Goal: Transaction & Acquisition: Subscribe to service/newsletter

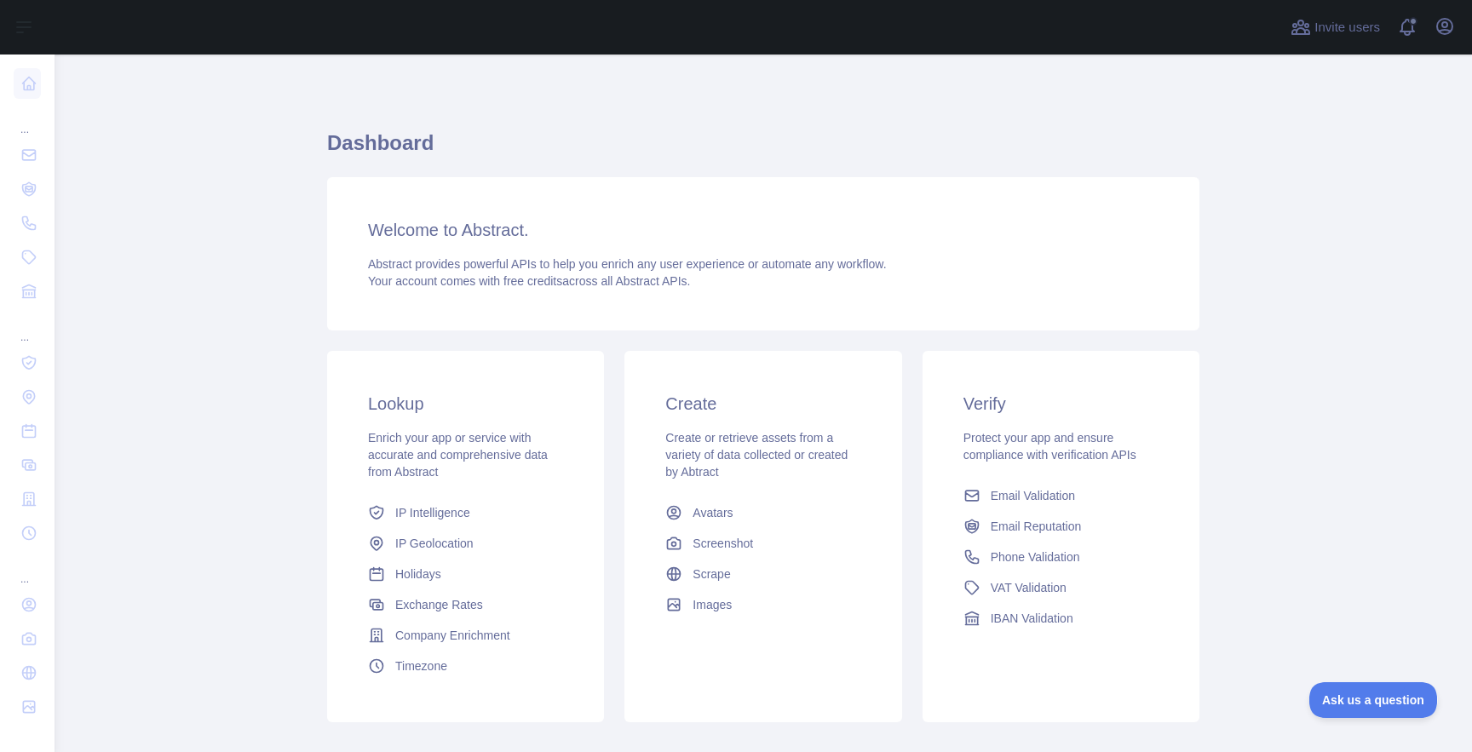
click at [308, 151] on main "Dashboard Welcome to Abstract. Abstract provides powerful APIs to help you enri…" at bounding box center [763, 404] width 1417 height 698
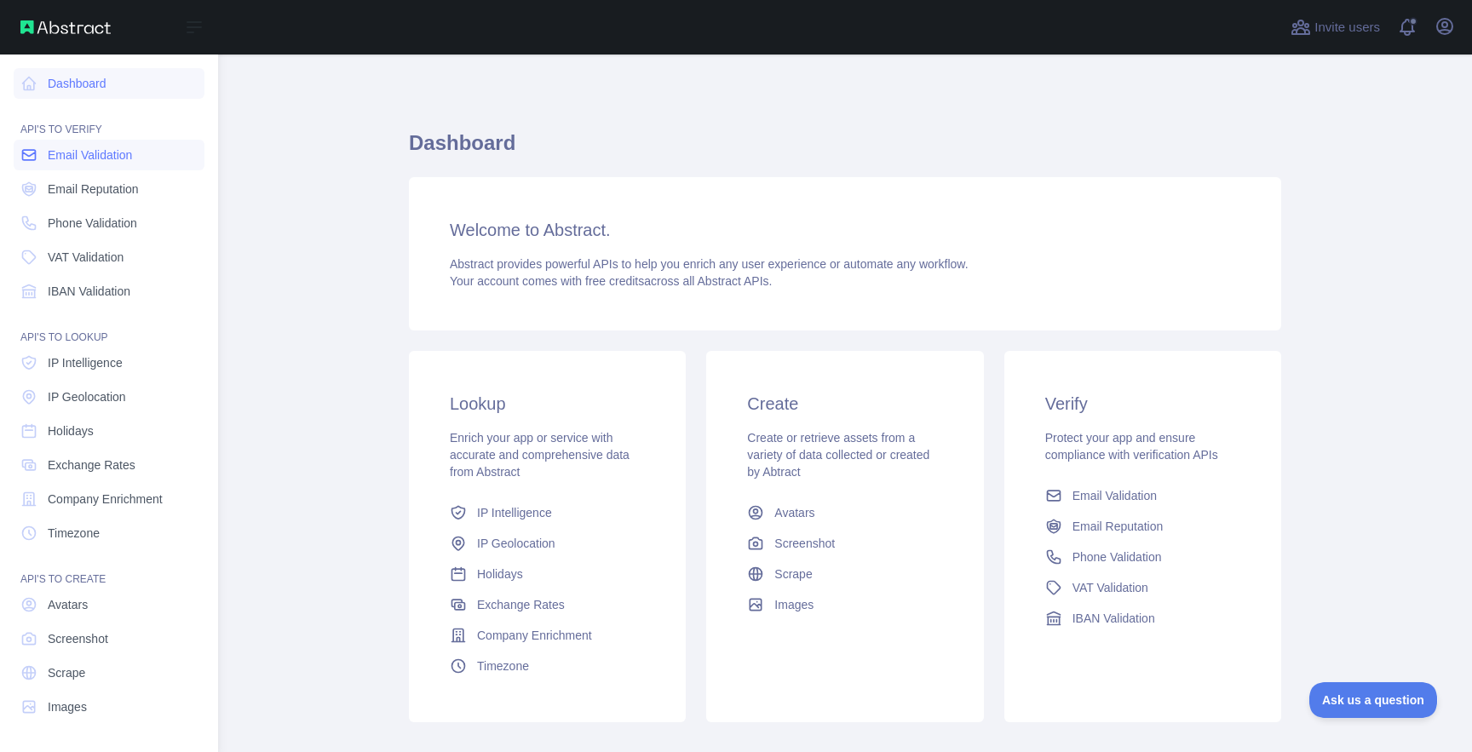
click at [83, 163] on span "Email Validation" at bounding box center [90, 154] width 84 height 17
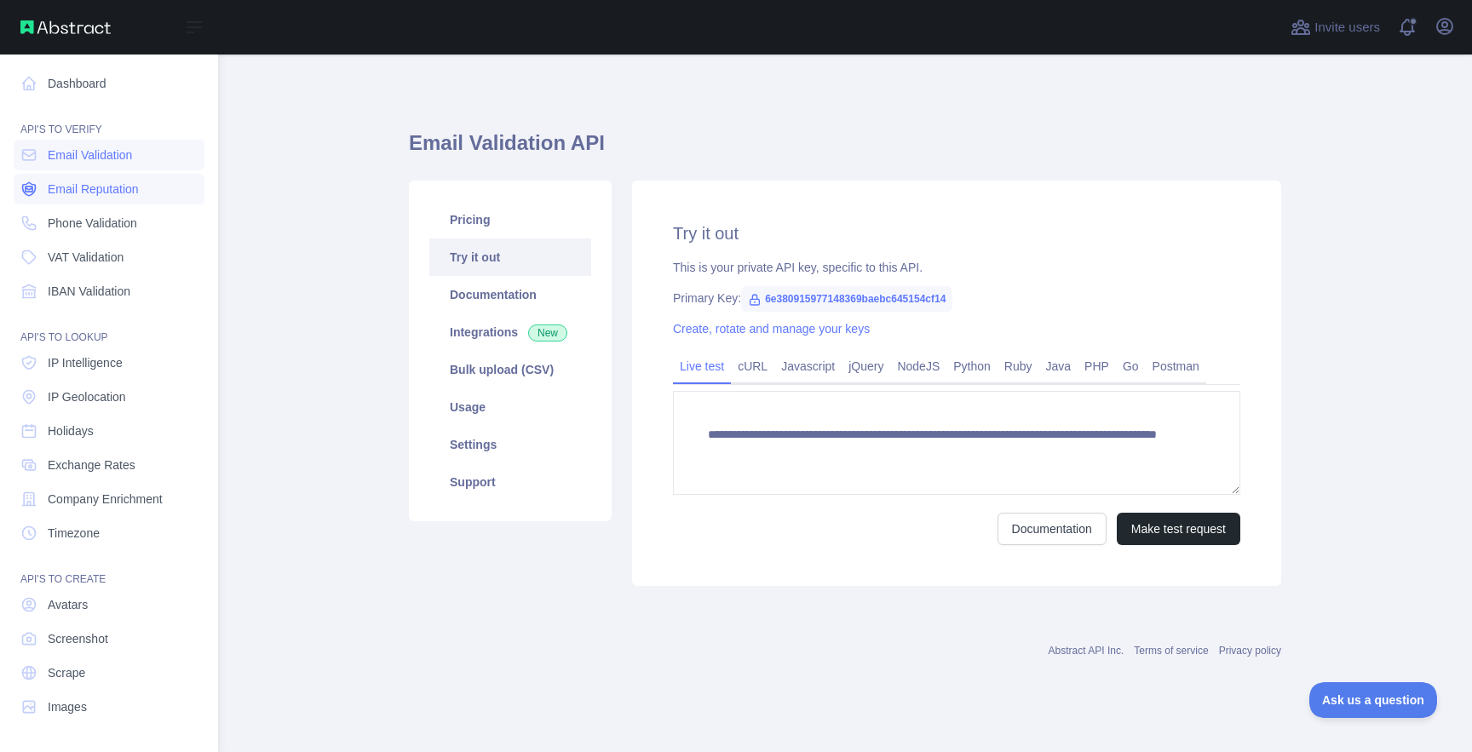
click at [88, 182] on span "Email Reputation" at bounding box center [93, 189] width 91 height 17
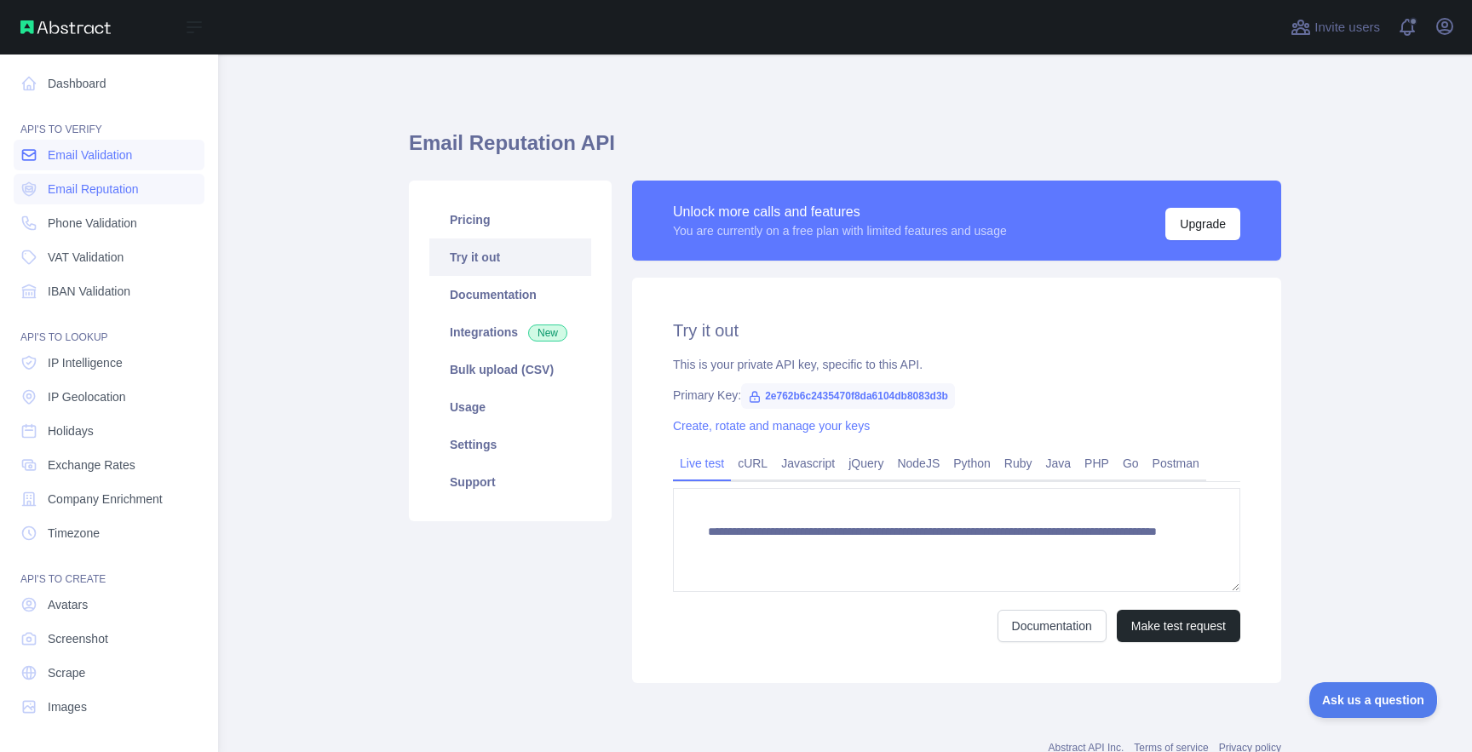
click at [92, 156] on span "Email Validation" at bounding box center [90, 154] width 84 height 17
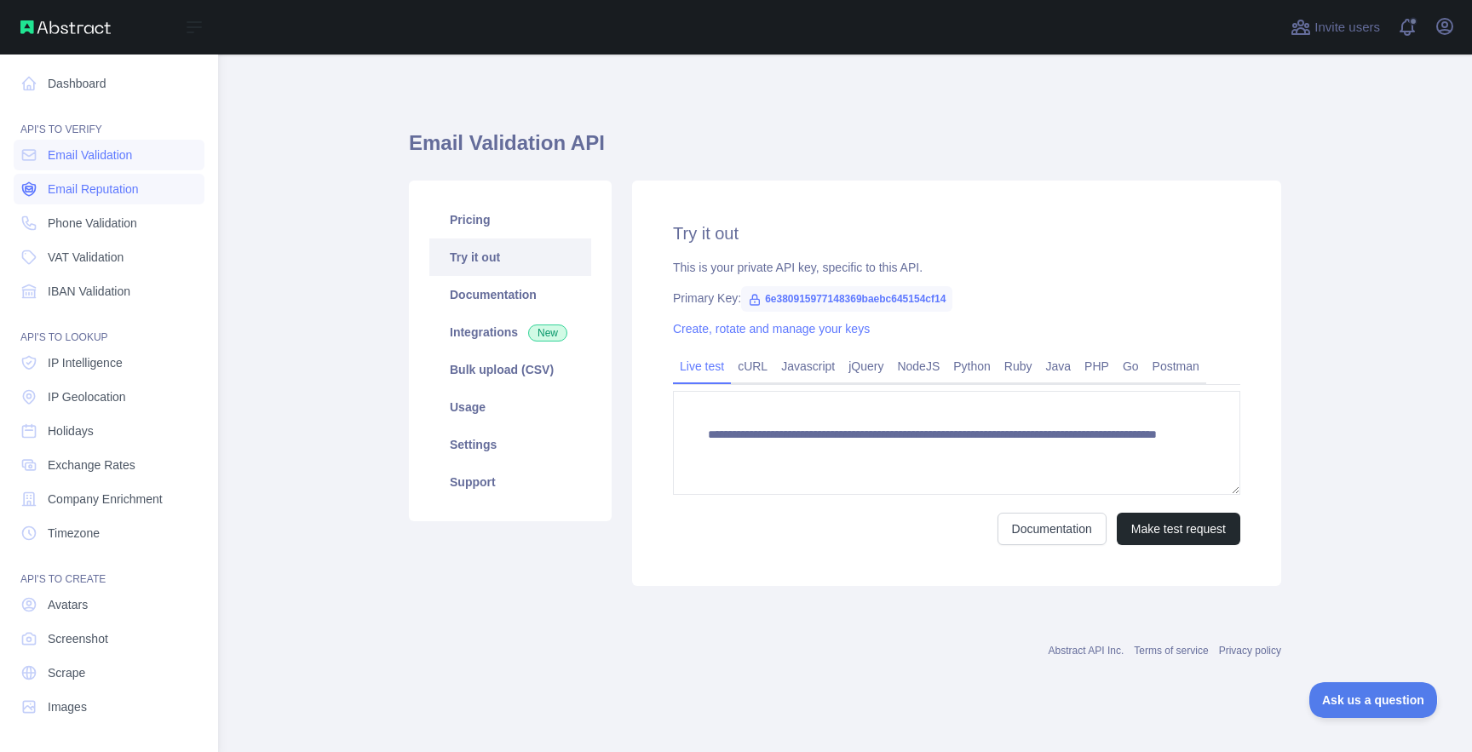
click at [84, 186] on span "Email Reputation" at bounding box center [93, 189] width 91 height 17
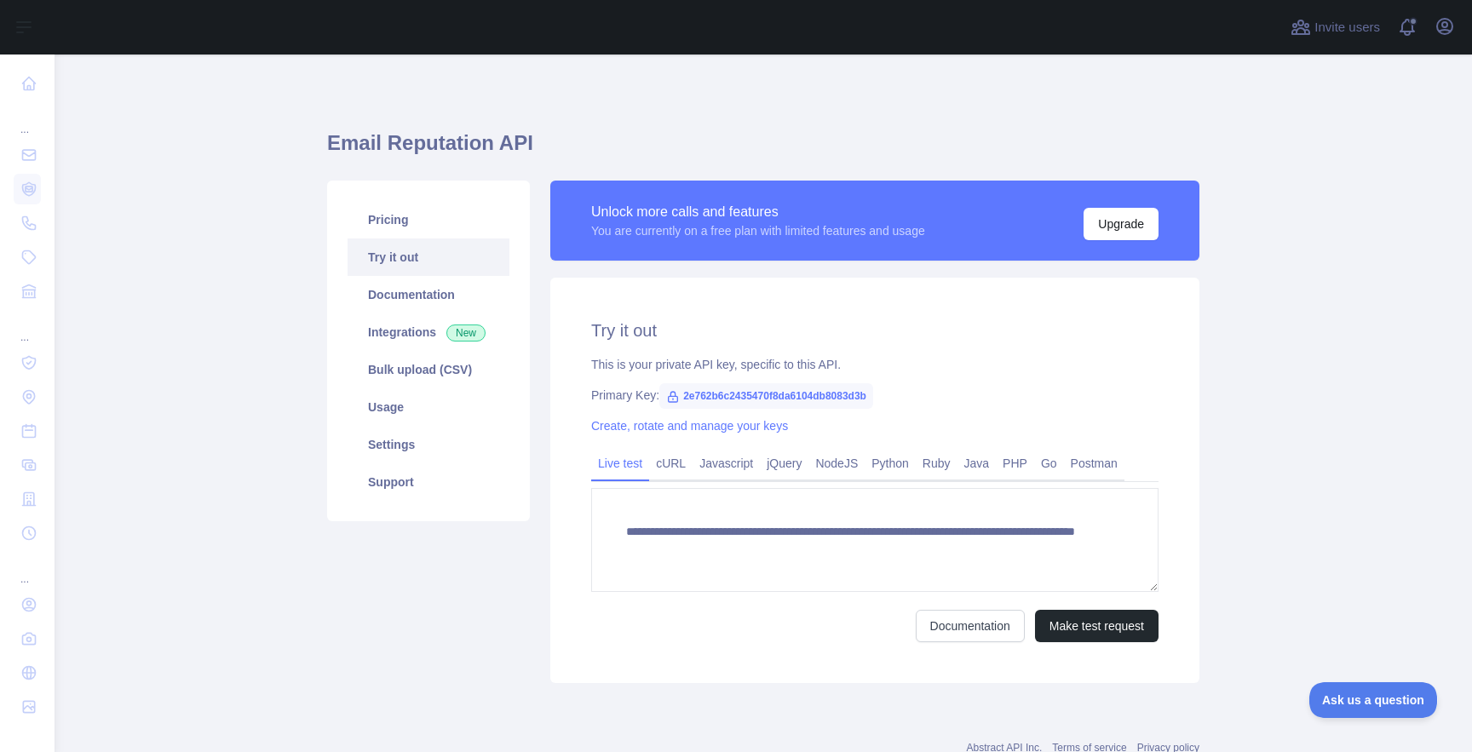
click at [1339, 262] on main "**********" at bounding box center [763, 404] width 1417 height 698
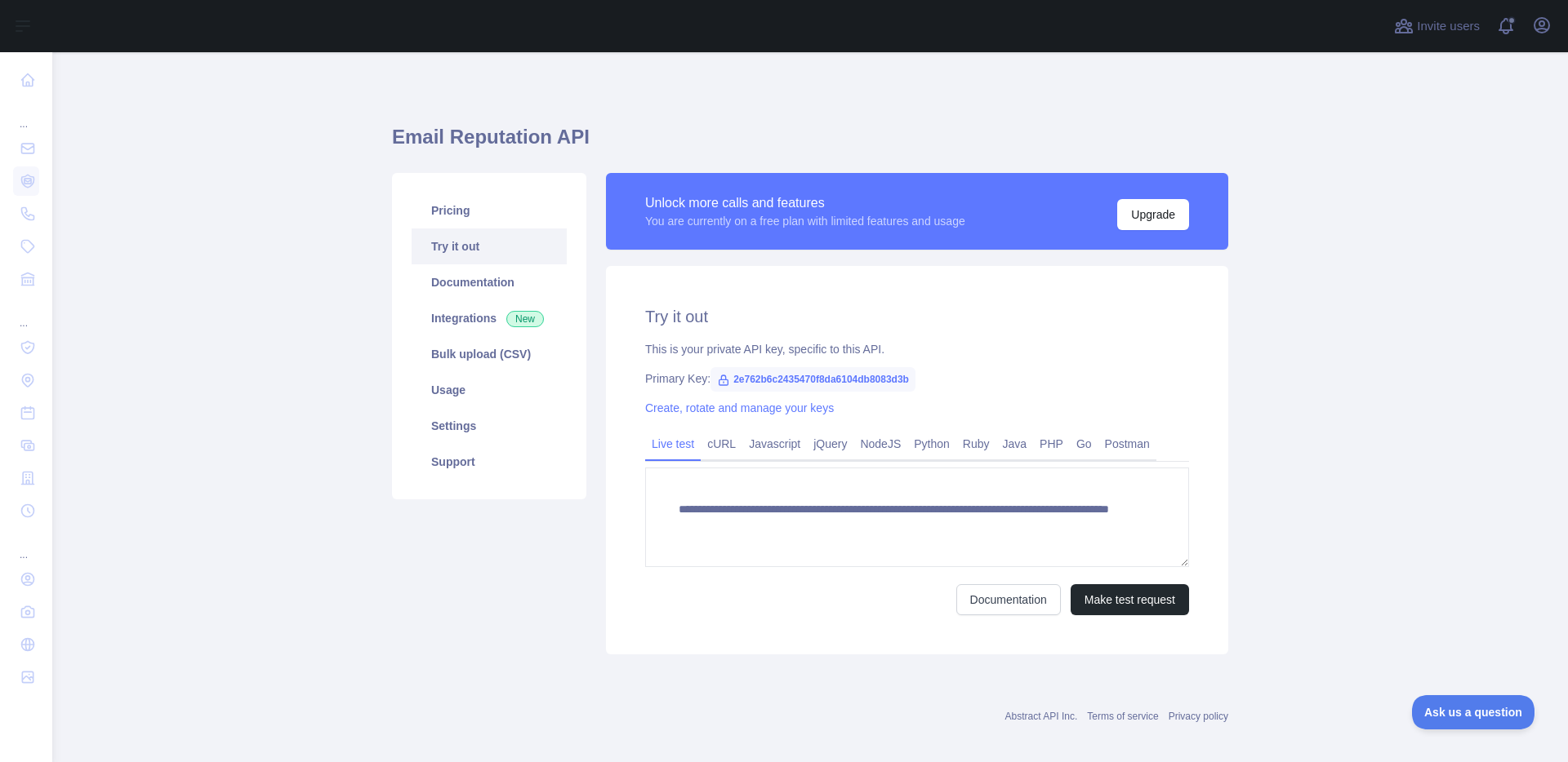
click at [809, 112] on div "**********" at bounding box center [810, 384] width 836 height 587
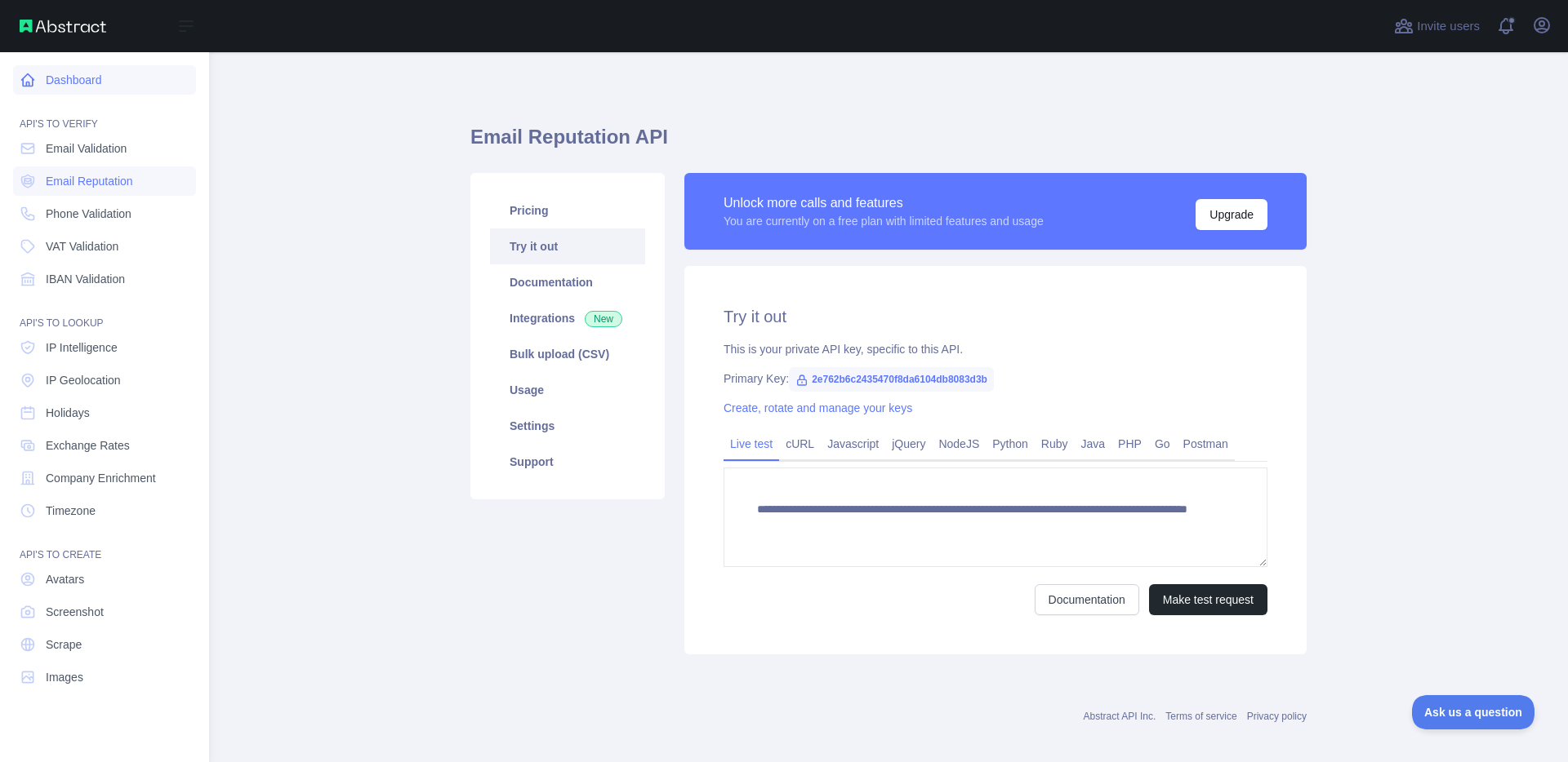
click at [69, 86] on link "Dashboard" at bounding box center [105, 80] width 183 height 30
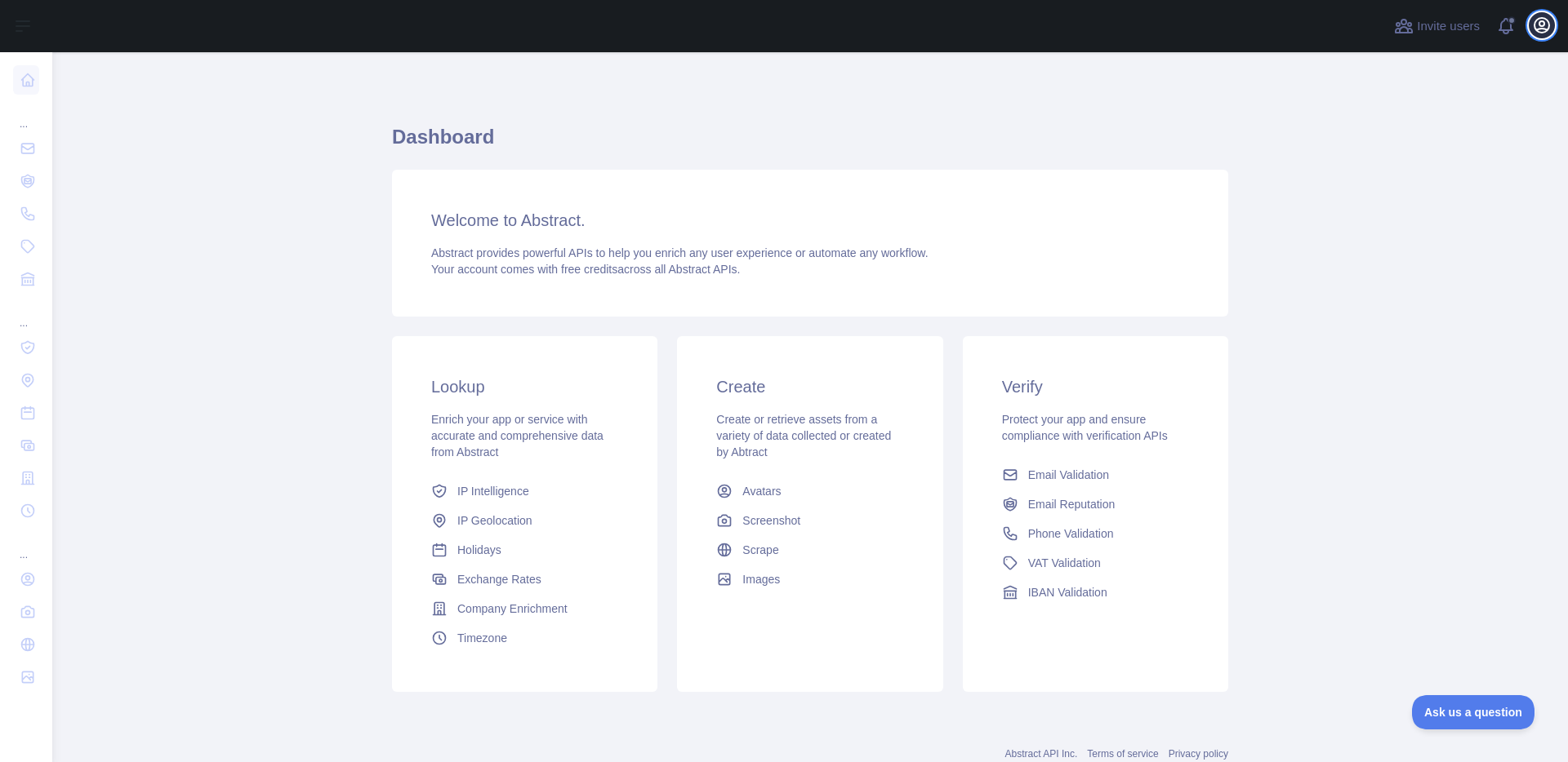
click at [1540, 28] on icon "button" at bounding box center [1541, 25] width 14 height 14
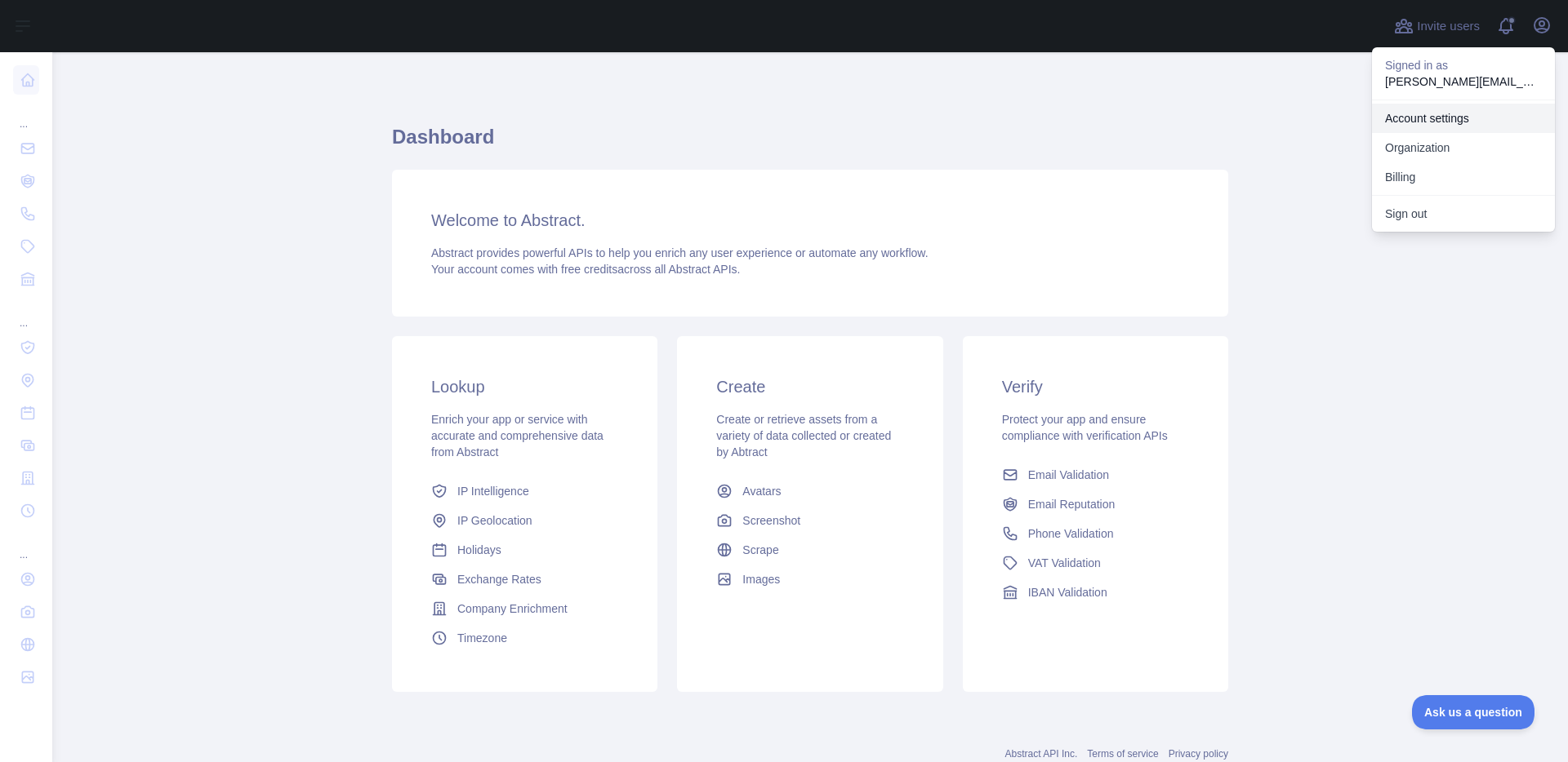
click at [1451, 145] on link "Organization" at bounding box center [1463, 148] width 183 height 30
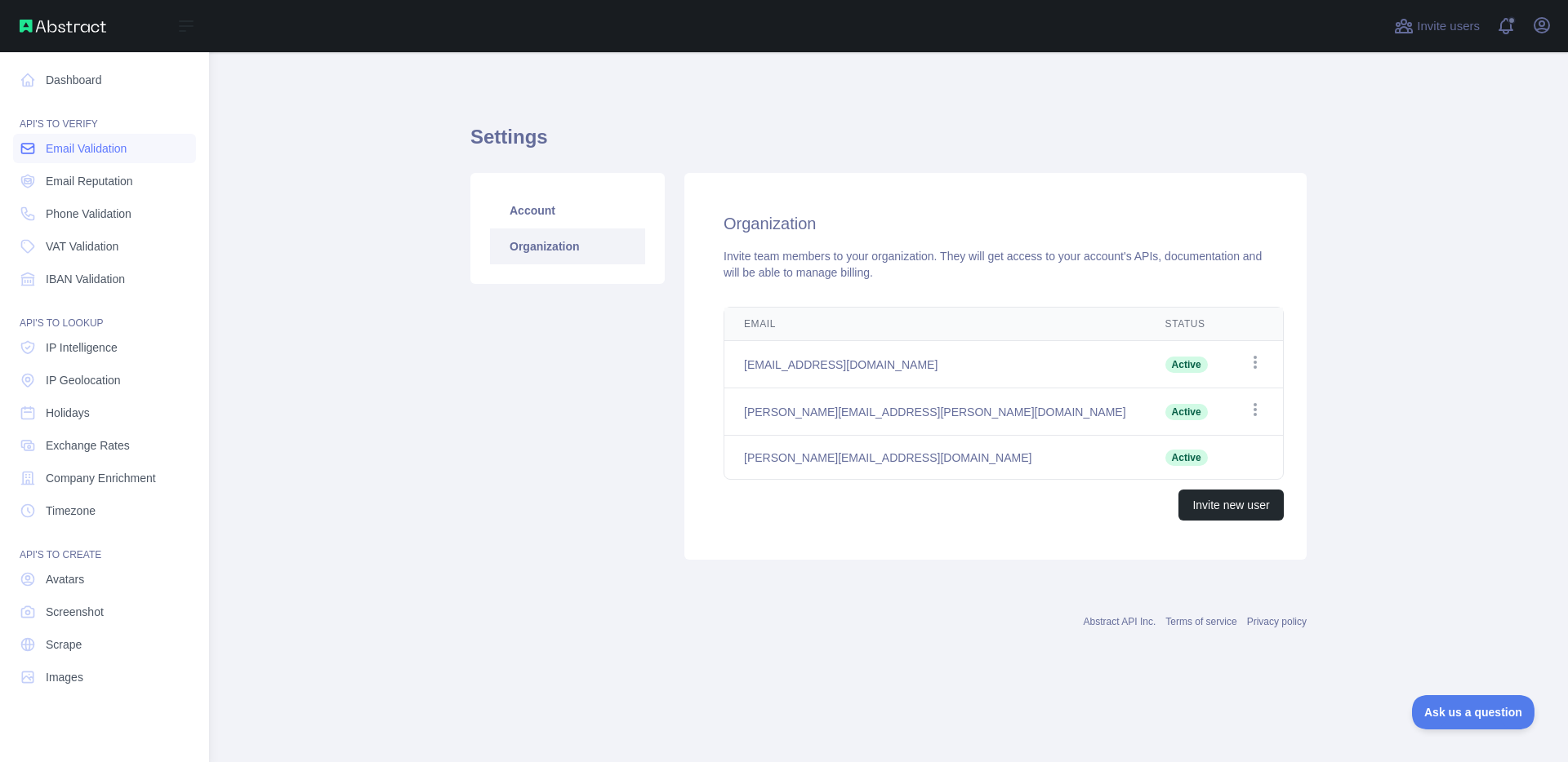
click at [102, 150] on span "Email Validation" at bounding box center [86, 148] width 81 height 16
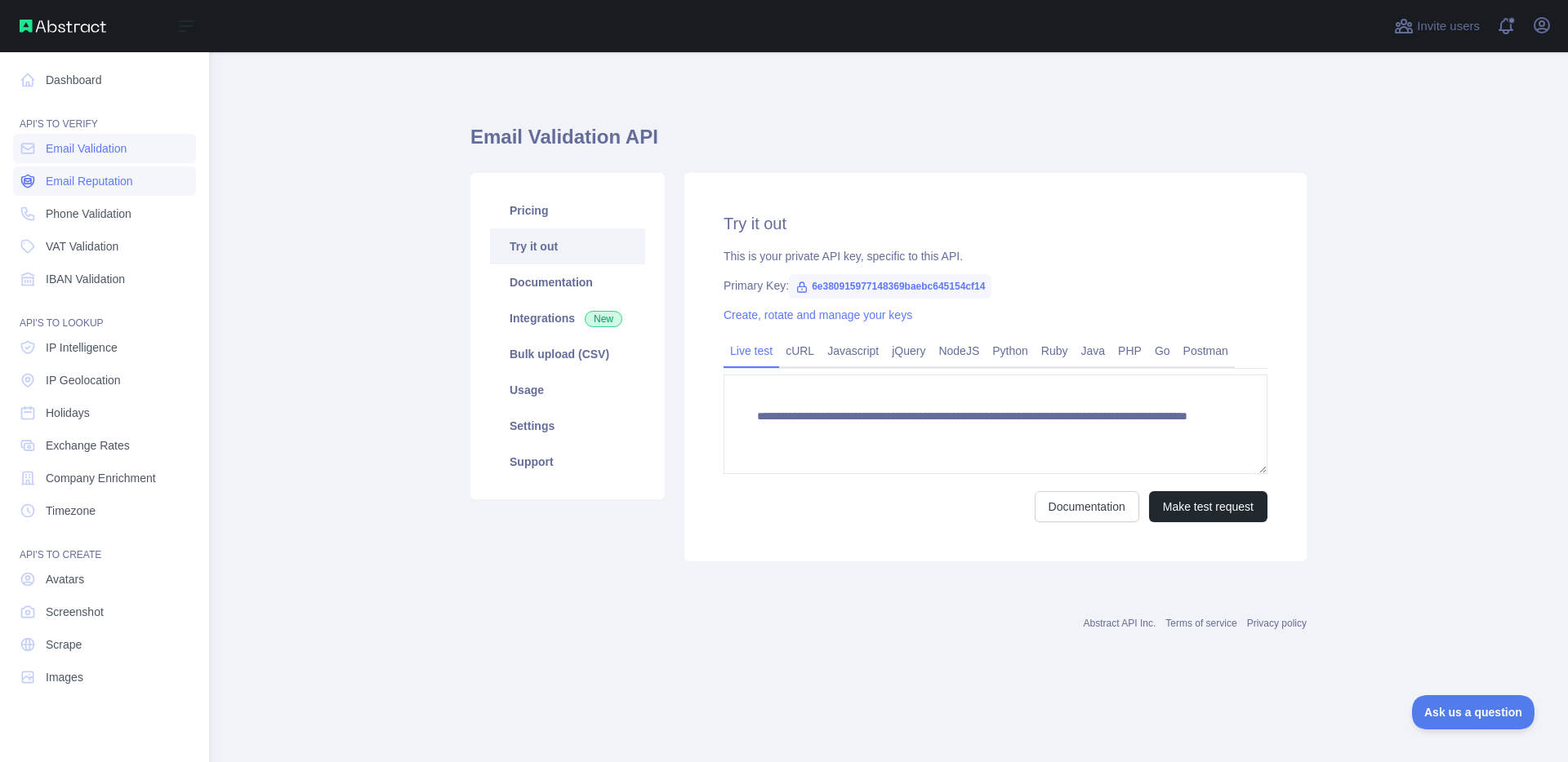
click at [129, 175] on span "Email Reputation" at bounding box center [89, 181] width 87 height 16
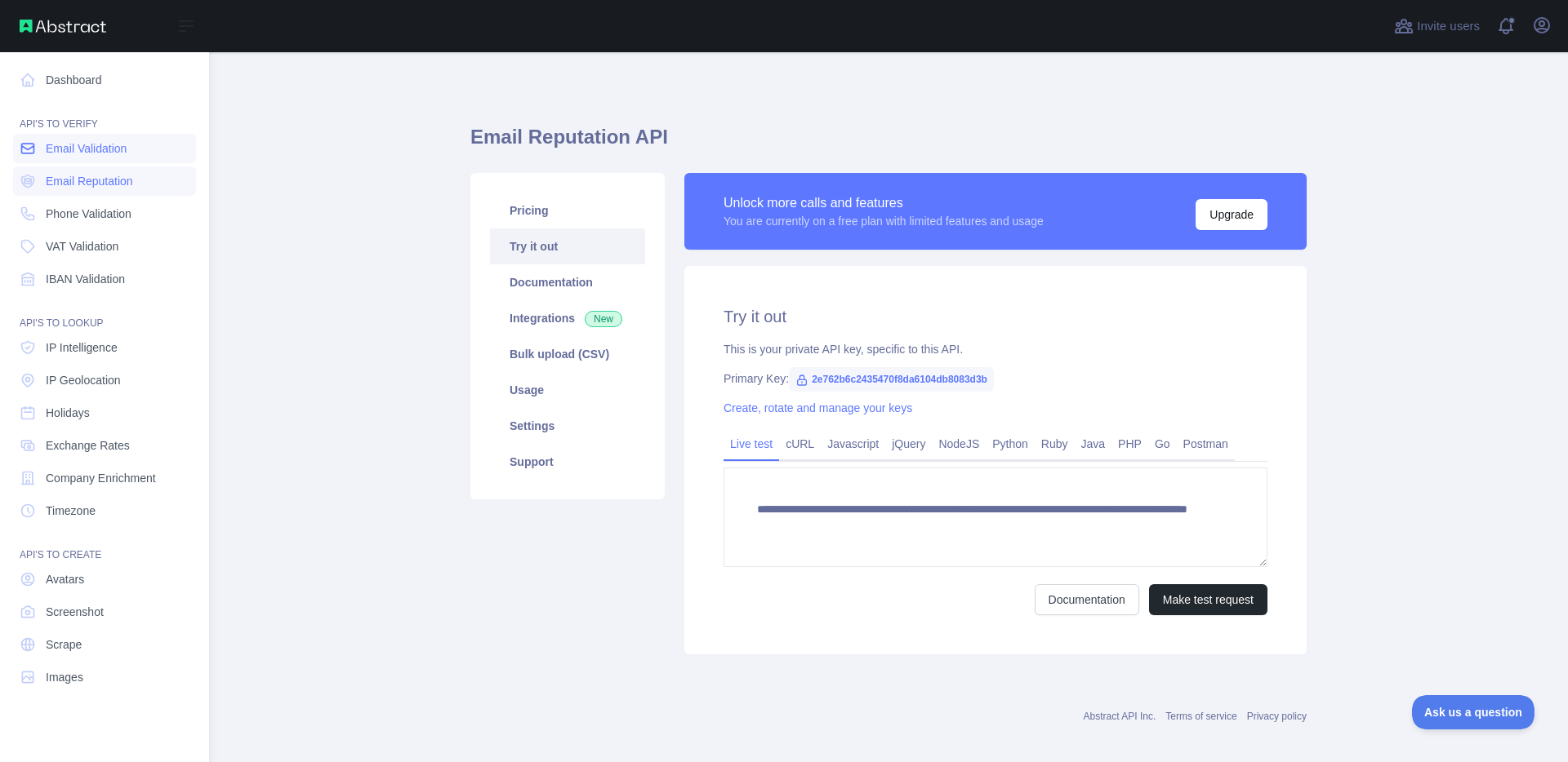
click at [54, 144] on span "Email Validation" at bounding box center [86, 148] width 81 height 16
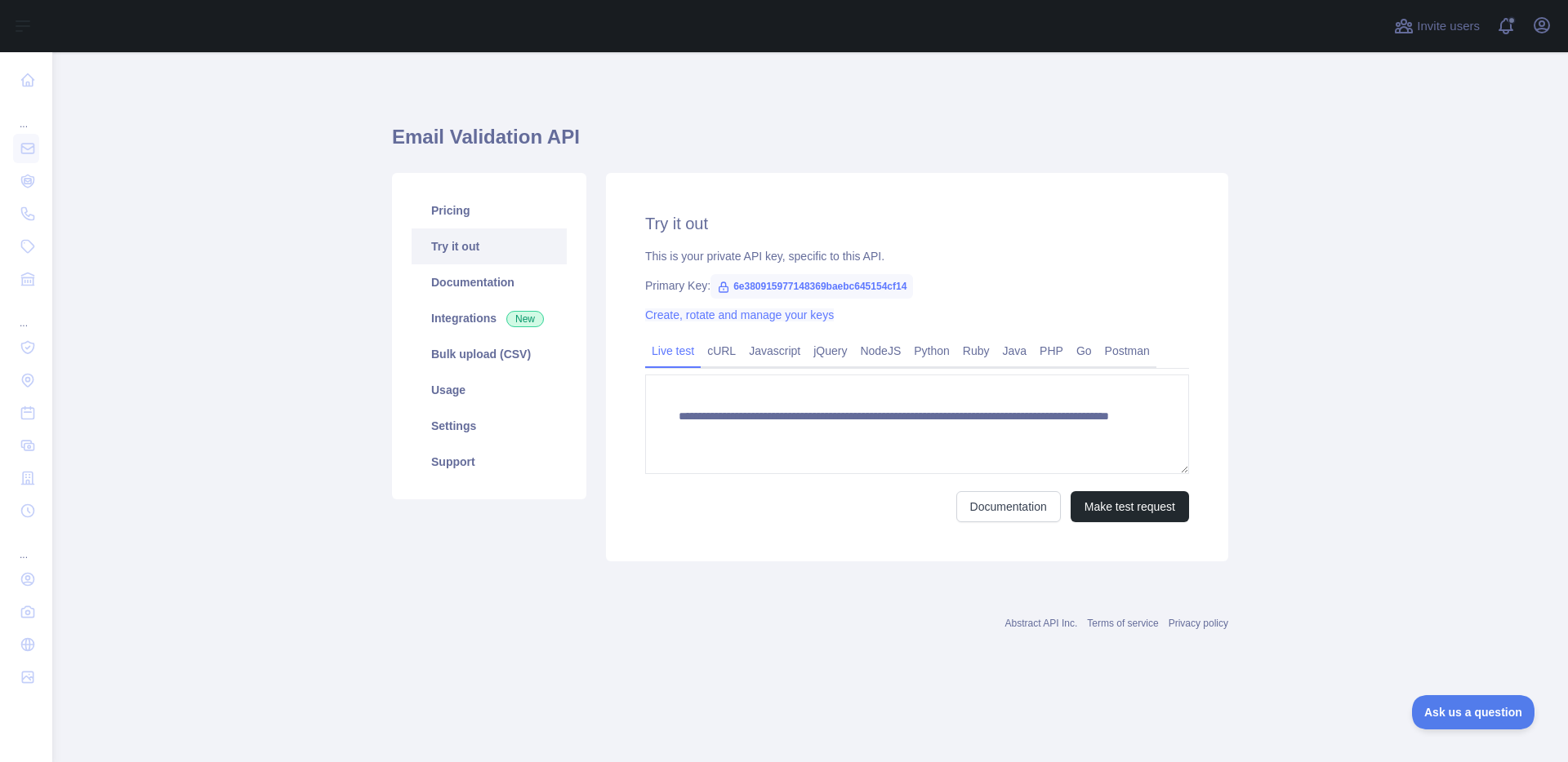
click at [831, 316] on link "Create, rotate and manage your keys" at bounding box center [739, 315] width 189 height 13
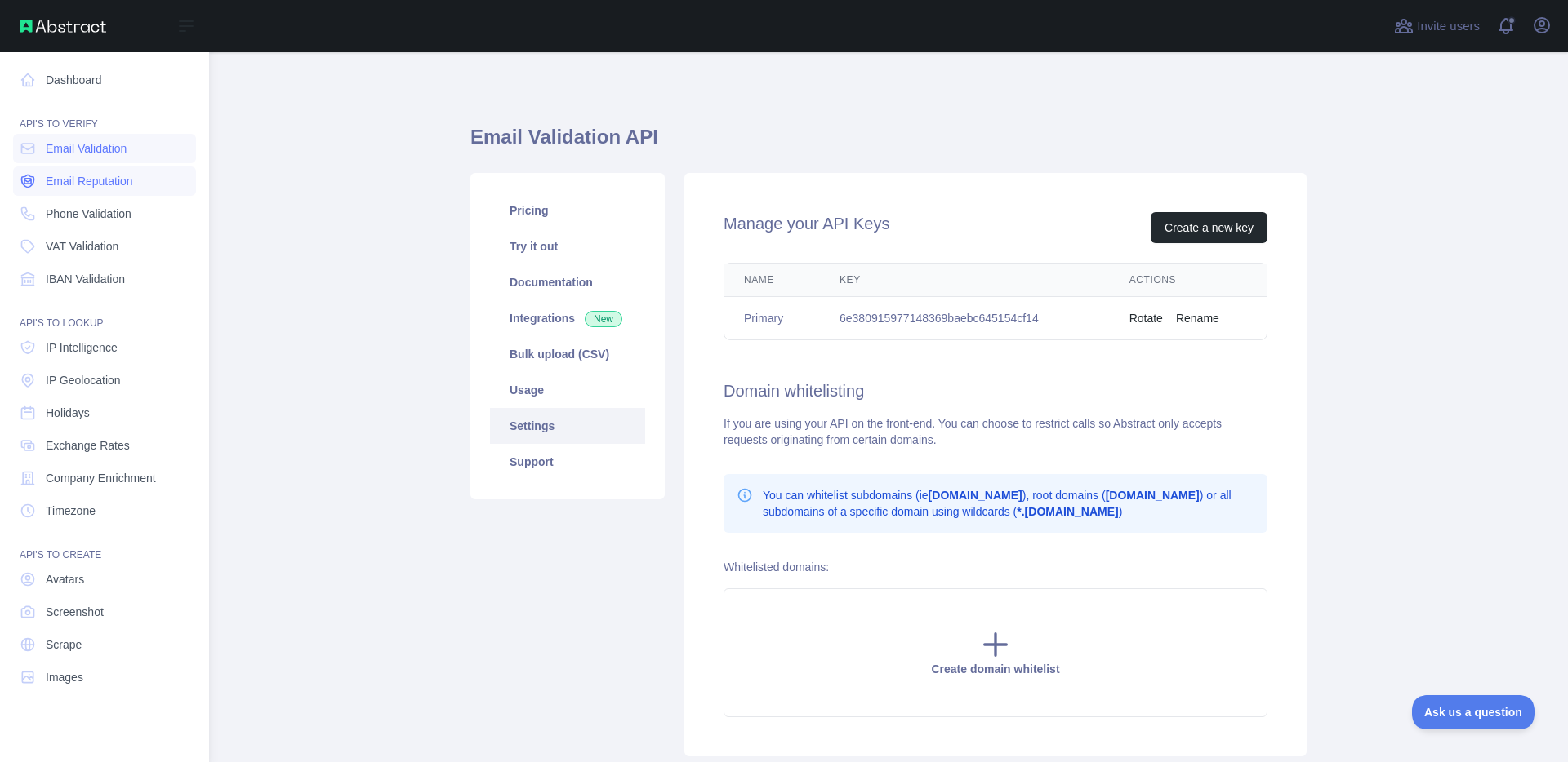
click at [113, 180] on span "Email Reputation" at bounding box center [89, 181] width 87 height 16
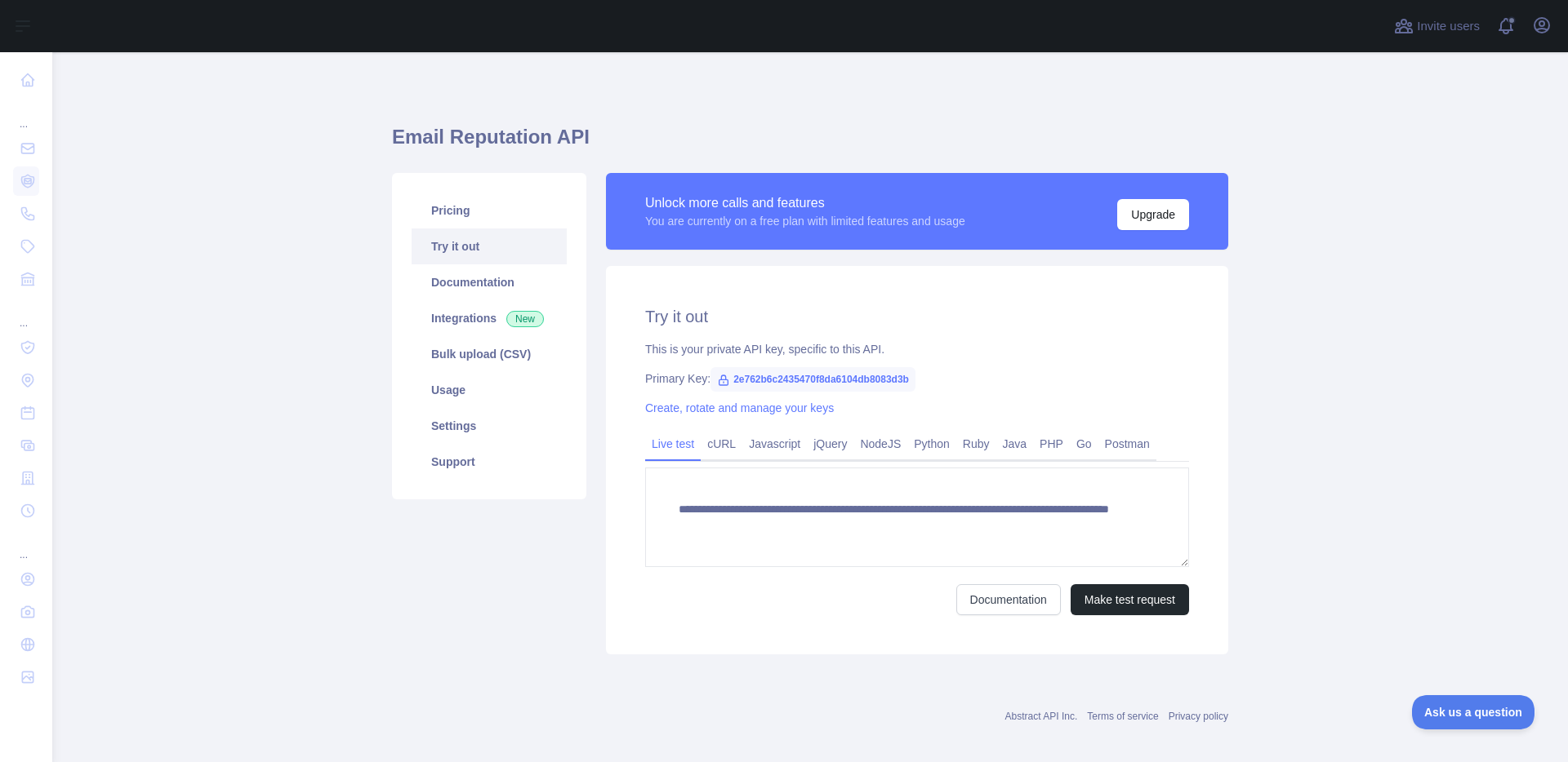
click at [1217, 245] on div "Unlock more calls and features You are currently on a free plan with limited fe…" at bounding box center [917, 212] width 622 height 77
click at [1146, 222] on button "Upgrade" at bounding box center [1153, 215] width 72 height 31
click at [476, 387] on link "Usage" at bounding box center [489, 389] width 155 height 35
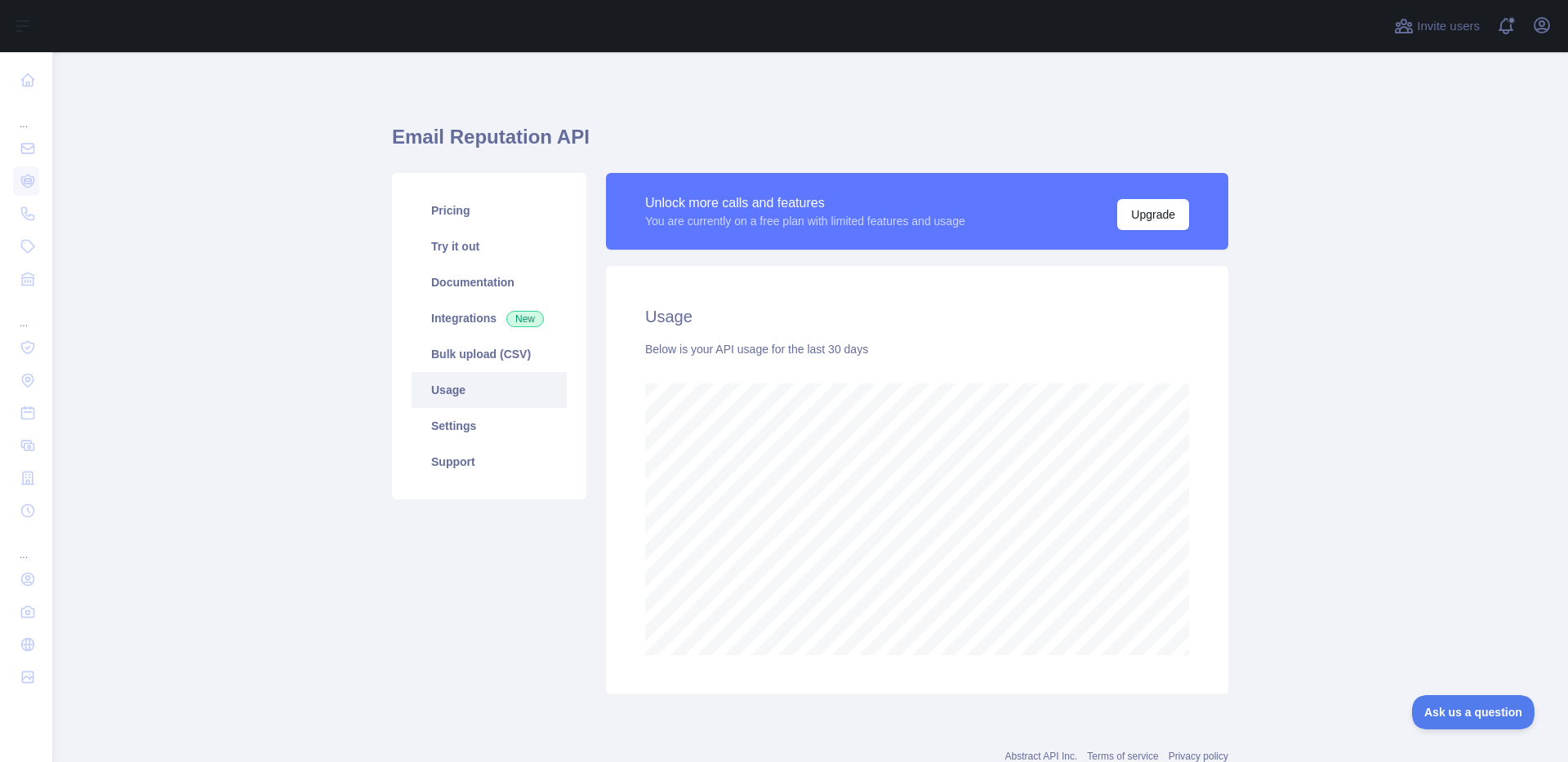
scroll to position [710, 1504]
click at [222, 222] on main "Email Reputation API Pricing Try it out Documentation Integrations New Bulk upl…" at bounding box center [810, 407] width 1516 height 710
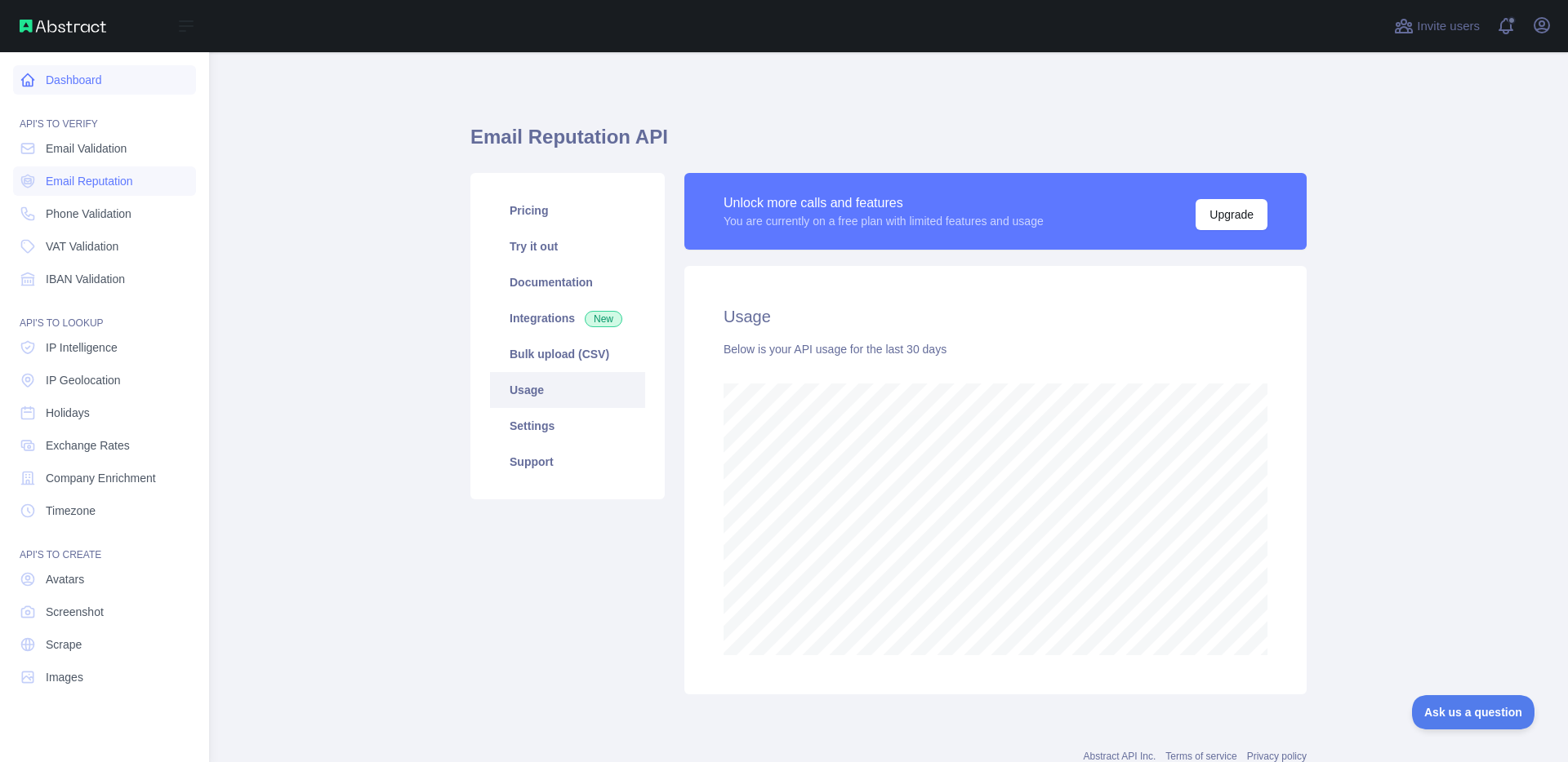
scroll to position [815610, 815425]
click at [58, 150] on span "Email Validation" at bounding box center [86, 148] width 81 height 16
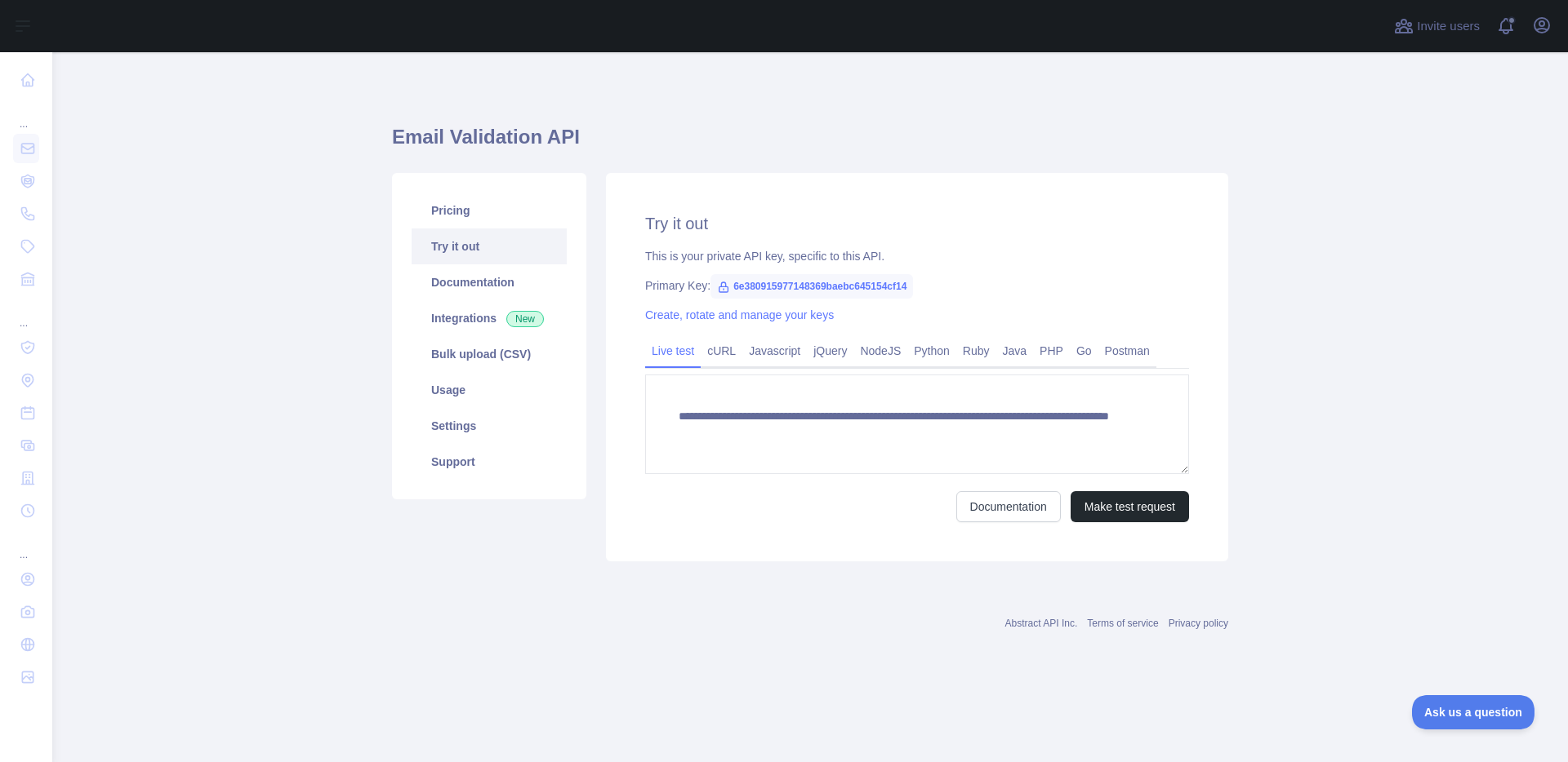
click at [91, 148] on main "**********" at bounding box center [810, 407] width 1516 height 710
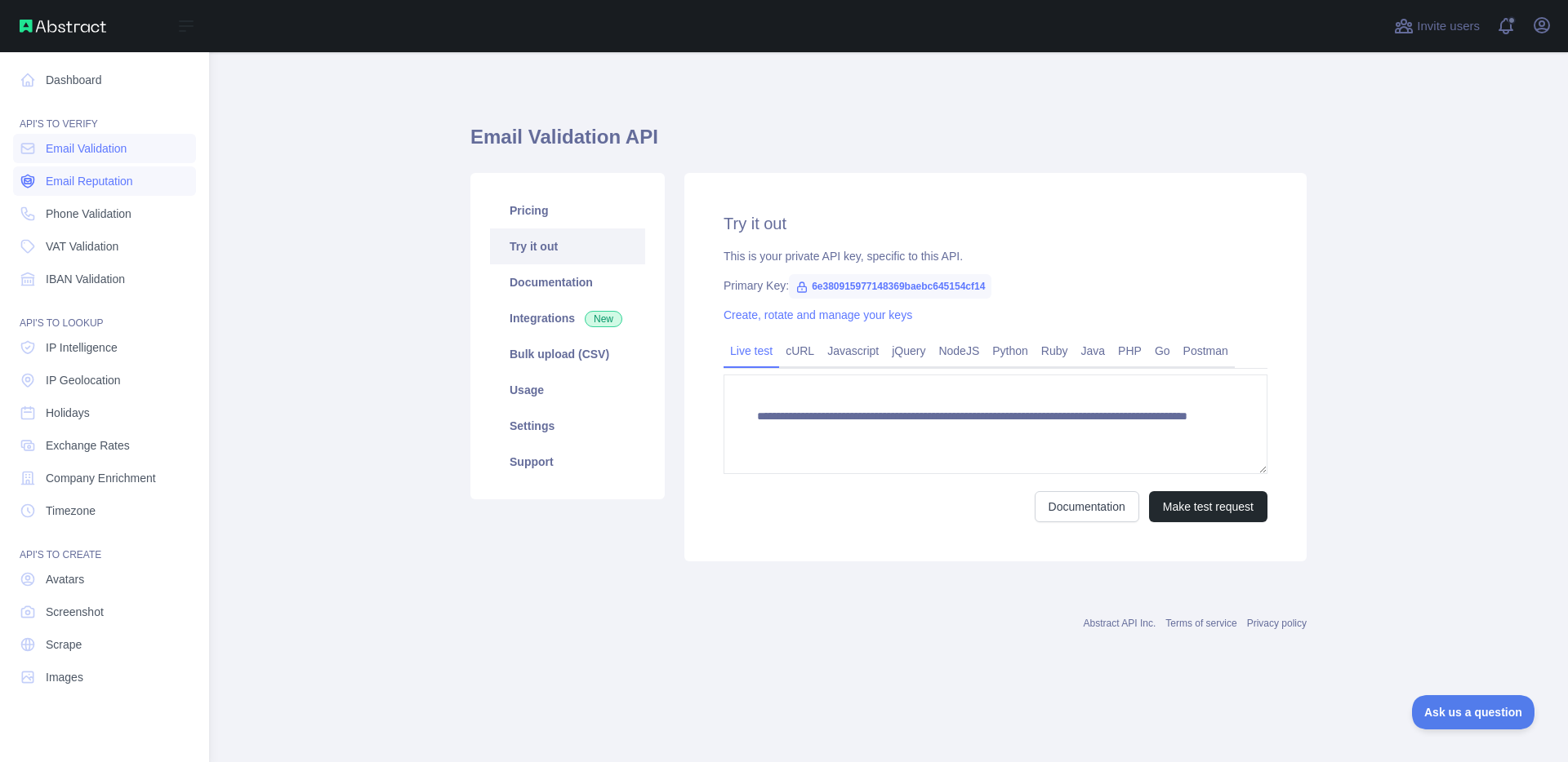
click at [82, 185] on span "Email Reputation" at bounding box center [89, 181] width 87 height 16
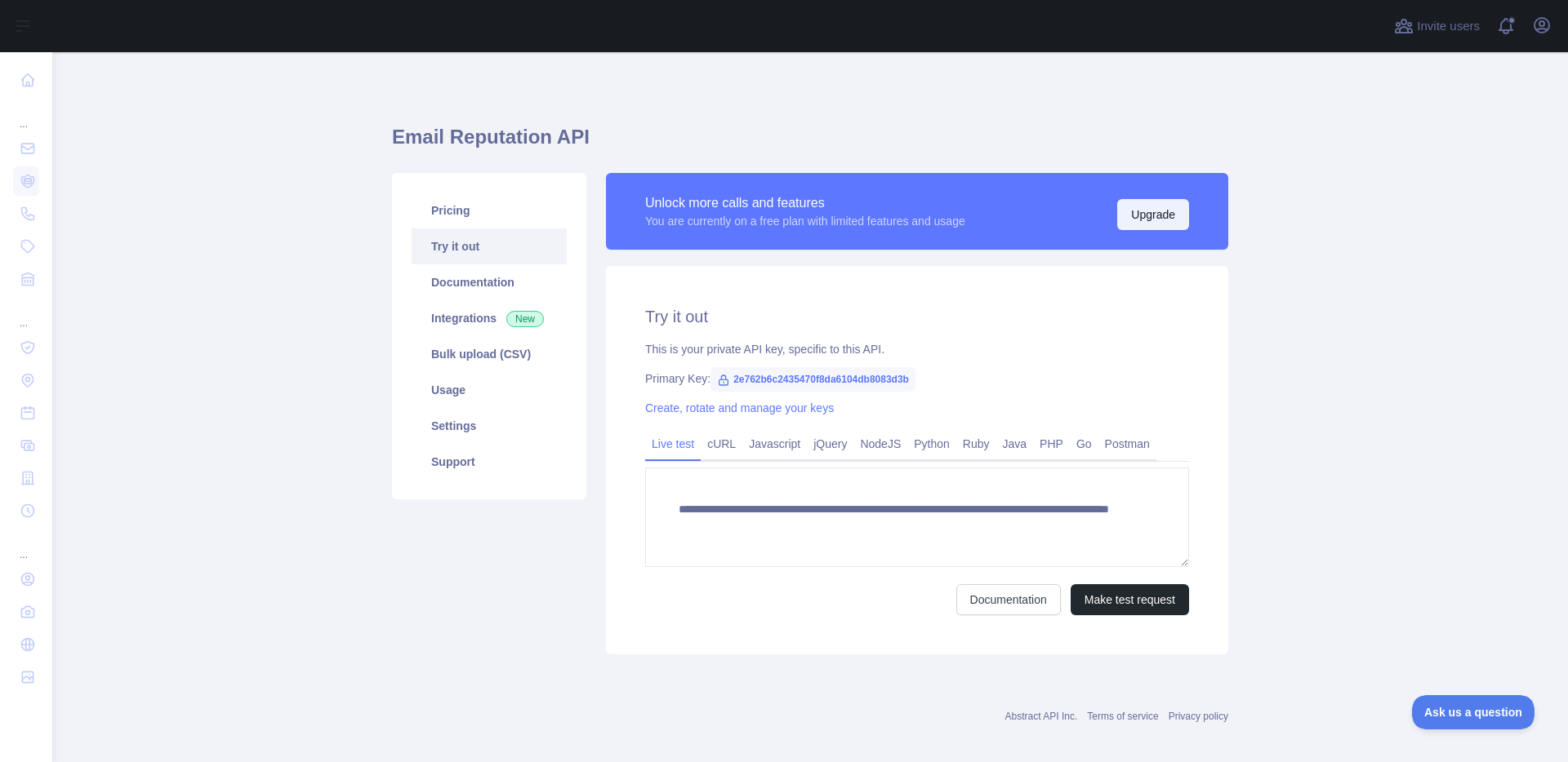
click at [1140, 218] on button "Upgrade" at bounding box center [1153, 215] width 72 height 31
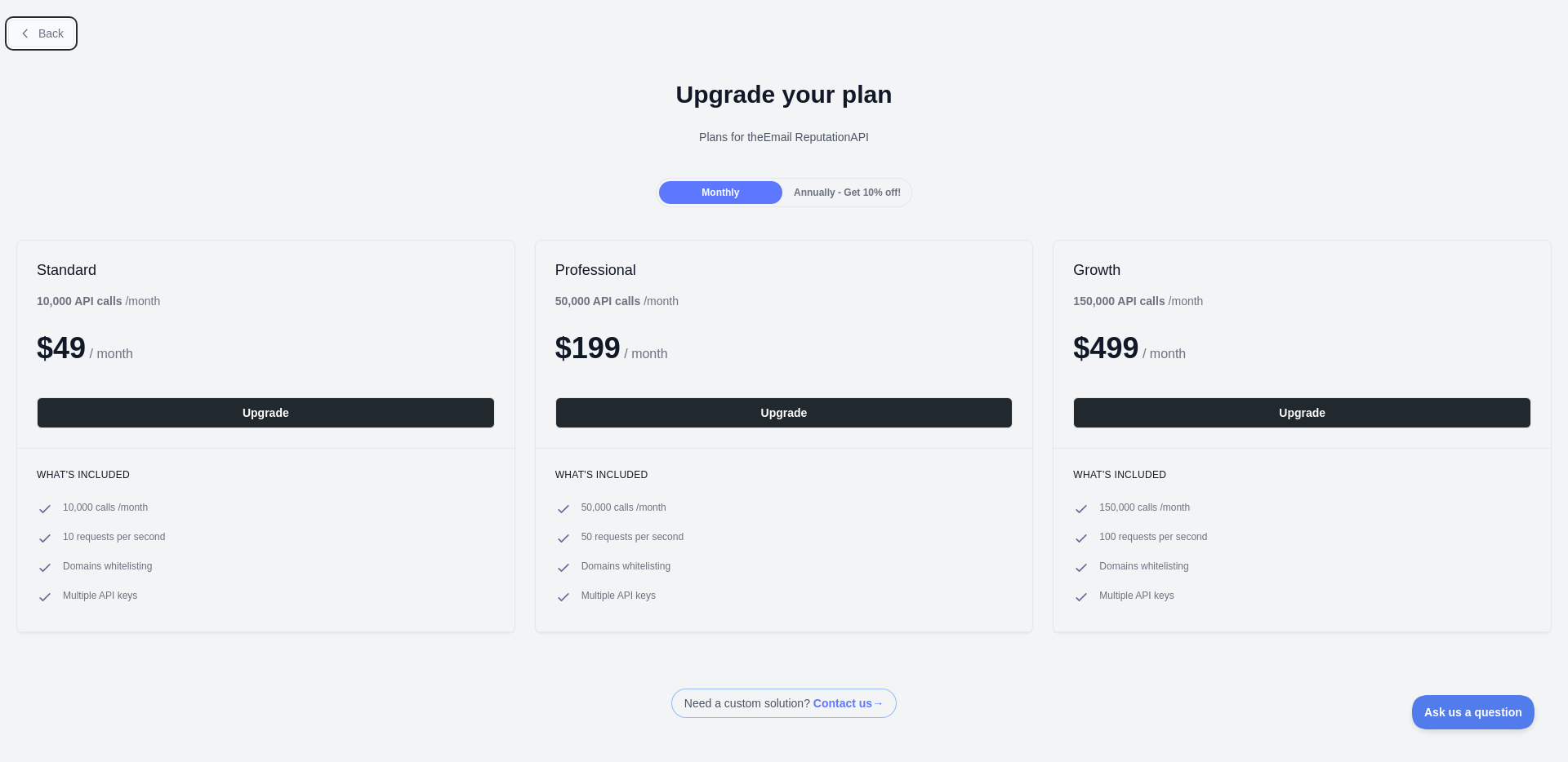
click at [36, 38] on button "Back" at bounding box center [41, 33] width 66 height 28
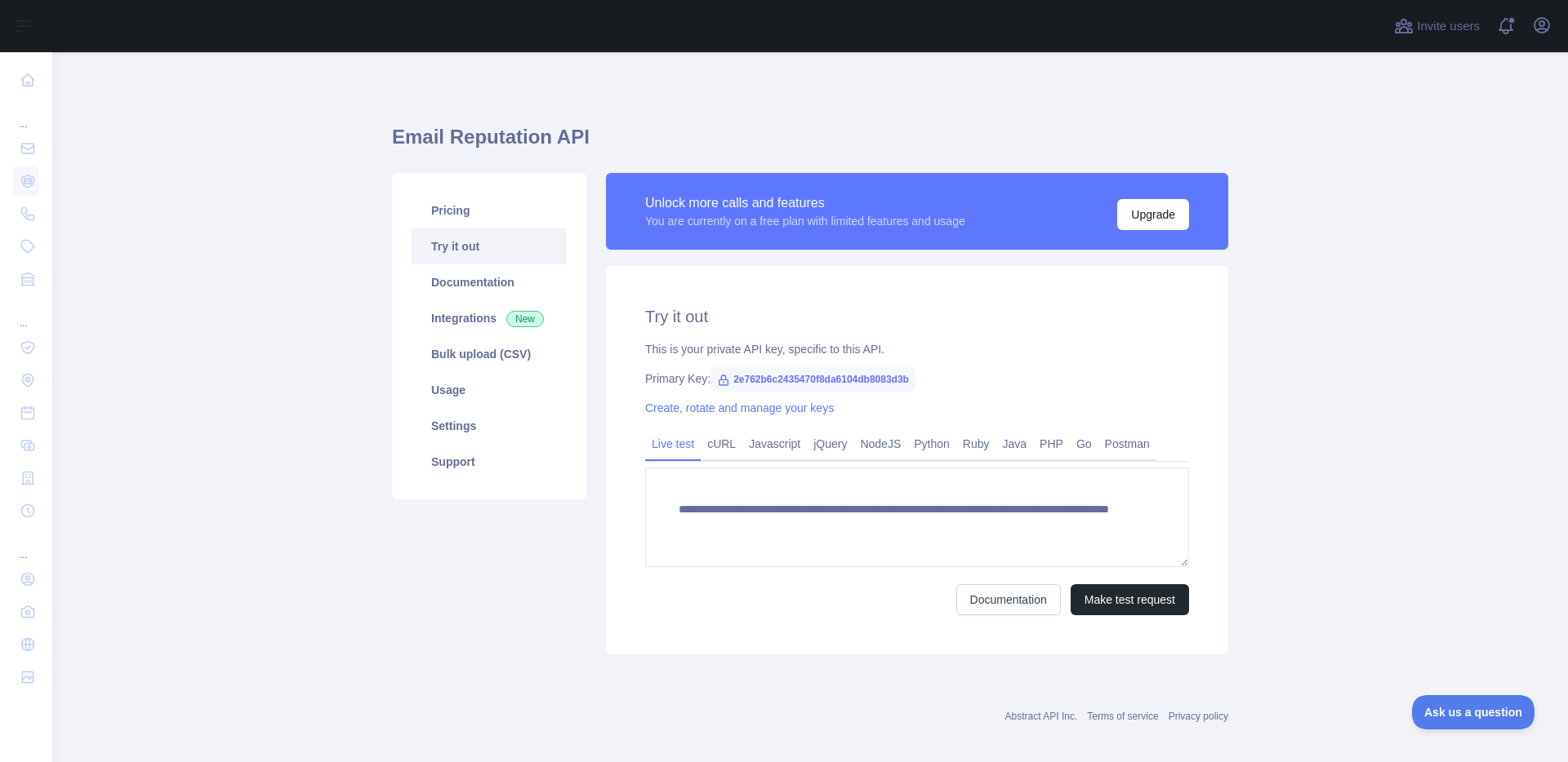
click at [1120, 230] on div "Unlock more calls and features You are currently on a free plan with limited fe…" at bounding box center [917, 212] width 622 height 77
click at [1136, 215] on button "Upgrade" at bounding box center [1153, 215] width 72 height 31
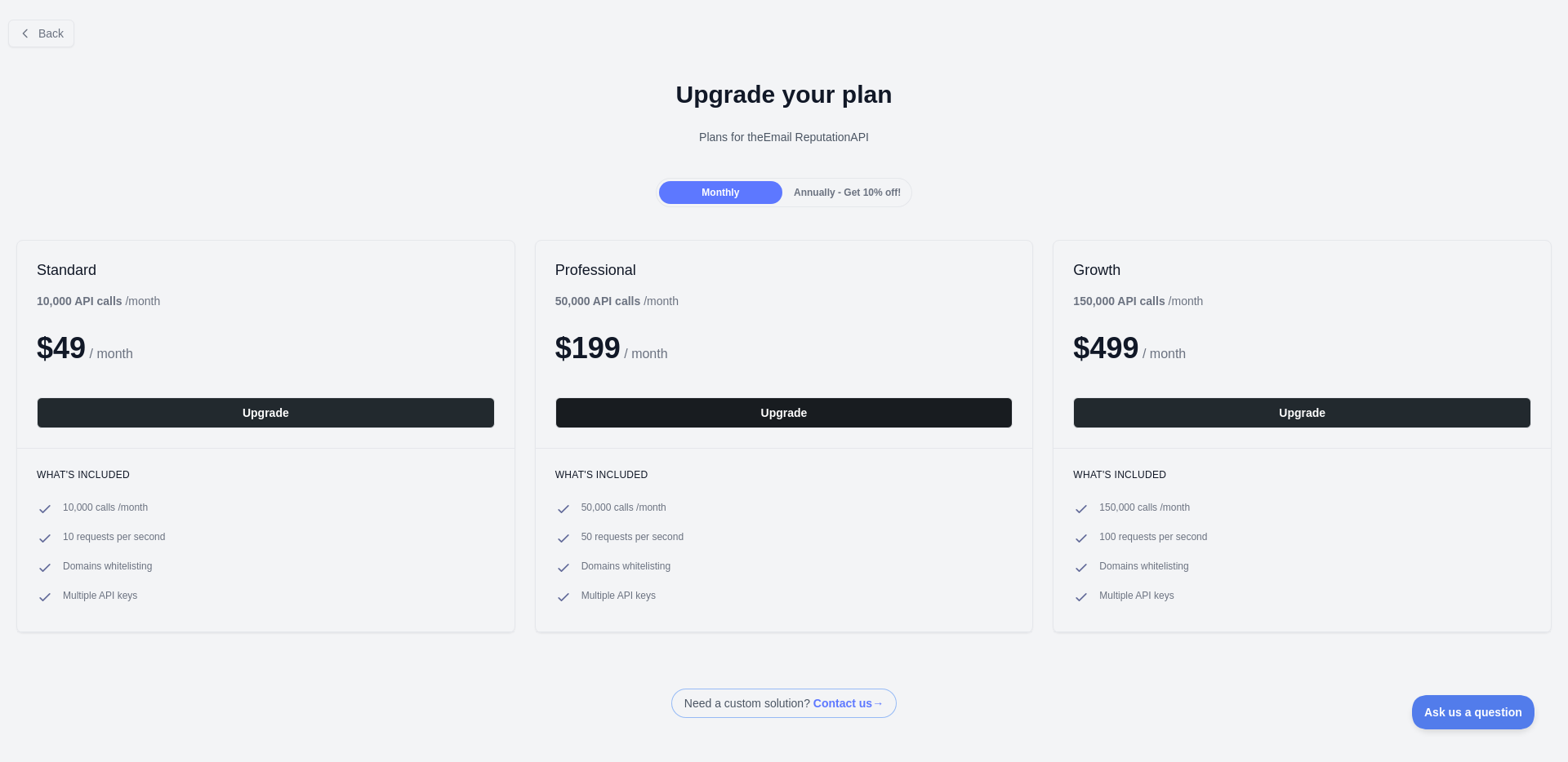
click at [843, 410] on button "Upgrade" at bounding box center [784, 413] width 458 height 31
click at [33, 38] on button "Back" at bounding box center [41, 33] width 66 height 28
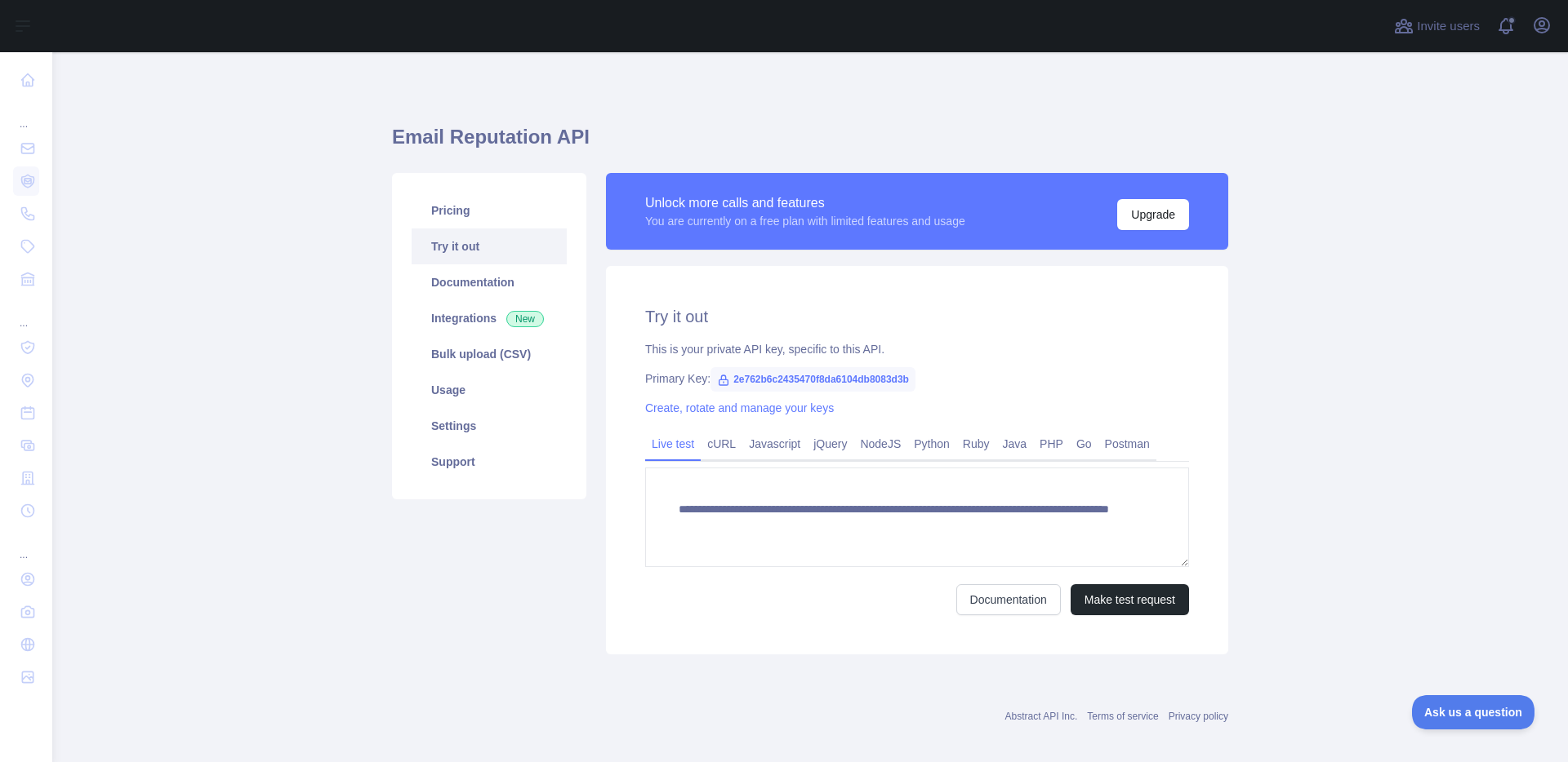
click at [1095, 216] on div "Unlock more calls and features You are currently on a free plan with limited fe…" at bounding box center [917, 211] width 544 height 37
click at [1142, 218] on button "Upgrade" at bounding box center [1153, 215] width 72 height 31
click at [746, 381] on span "2e762b6c2435470f8da6104db8083d3b" at bounding box center [813, 380] width 205 height 25
copy span "2e762b6c2435470f8da6104db8083d3b"
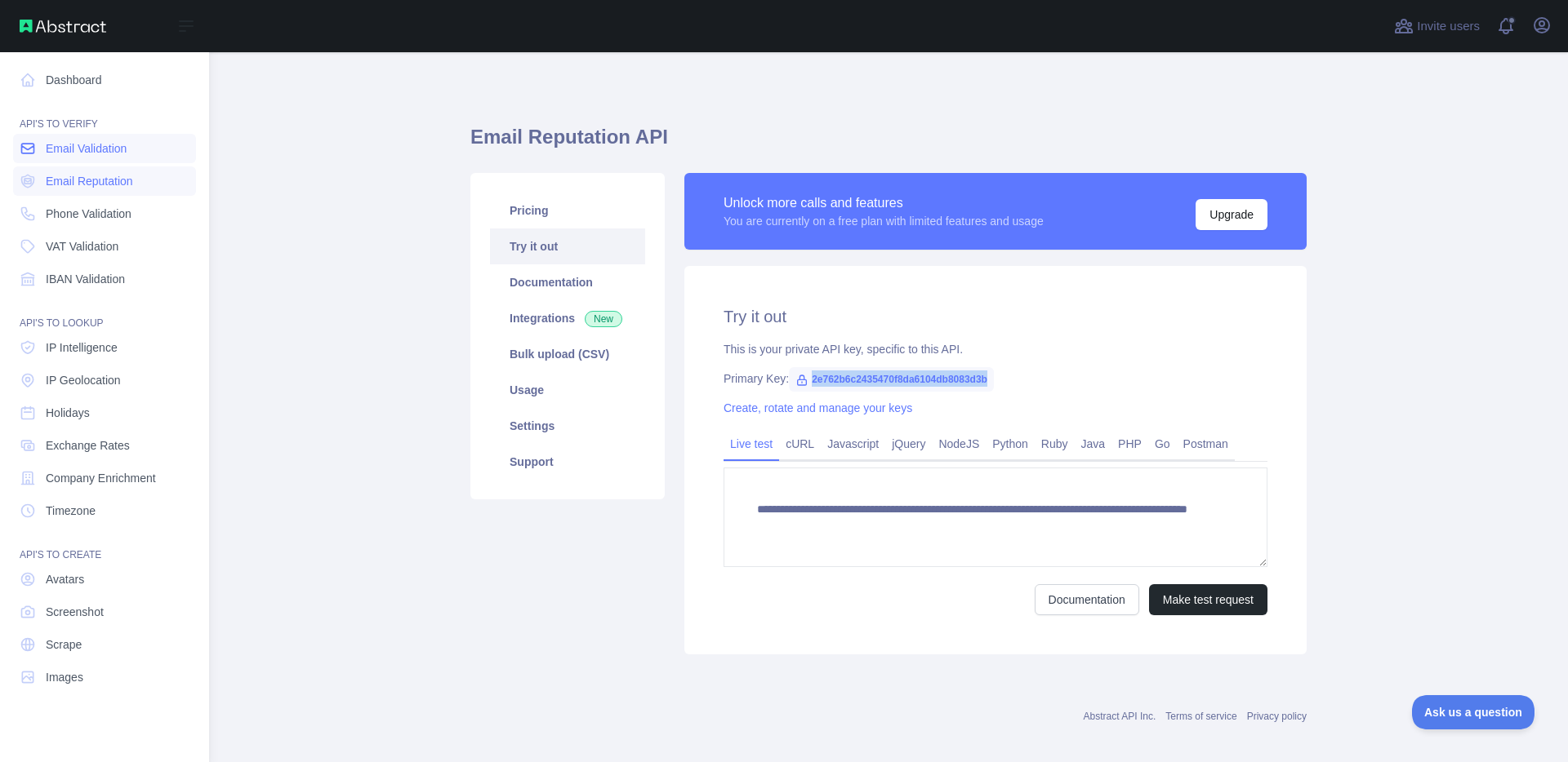
click at [96, 160] on link "Email Validation" at bounding box center [105, 149] width 183 height 30
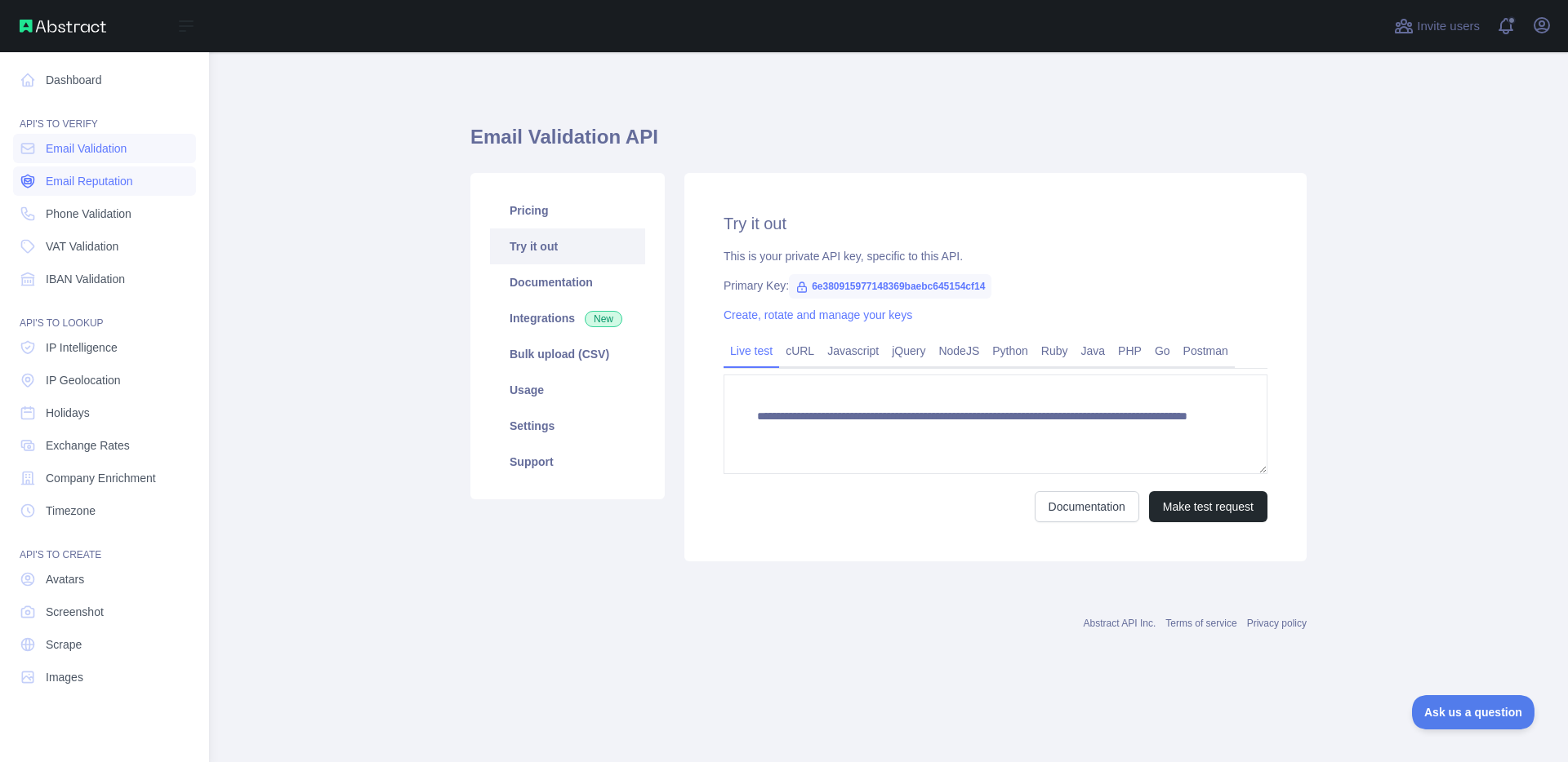
click at [96, 182] on span "Email Reputation" at bounding box center [89, 181] width 87 height 16
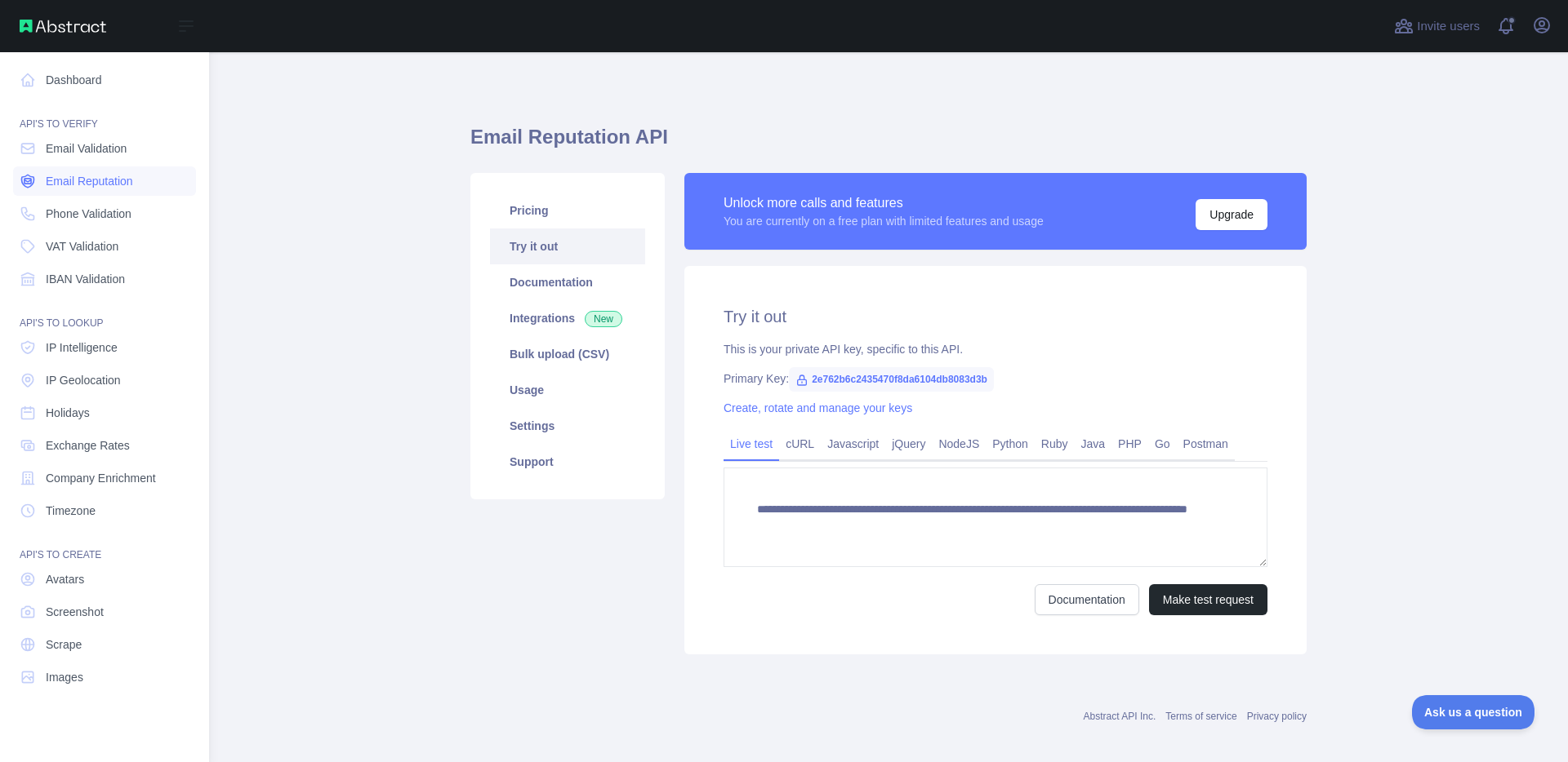
click at [95, 168] on link "Email Reputation" at bounding box center [105, 181] width 183 height 30
click at [96, 156] on span "Email Validation" at bounding box center [86, 148] width 81 height 16
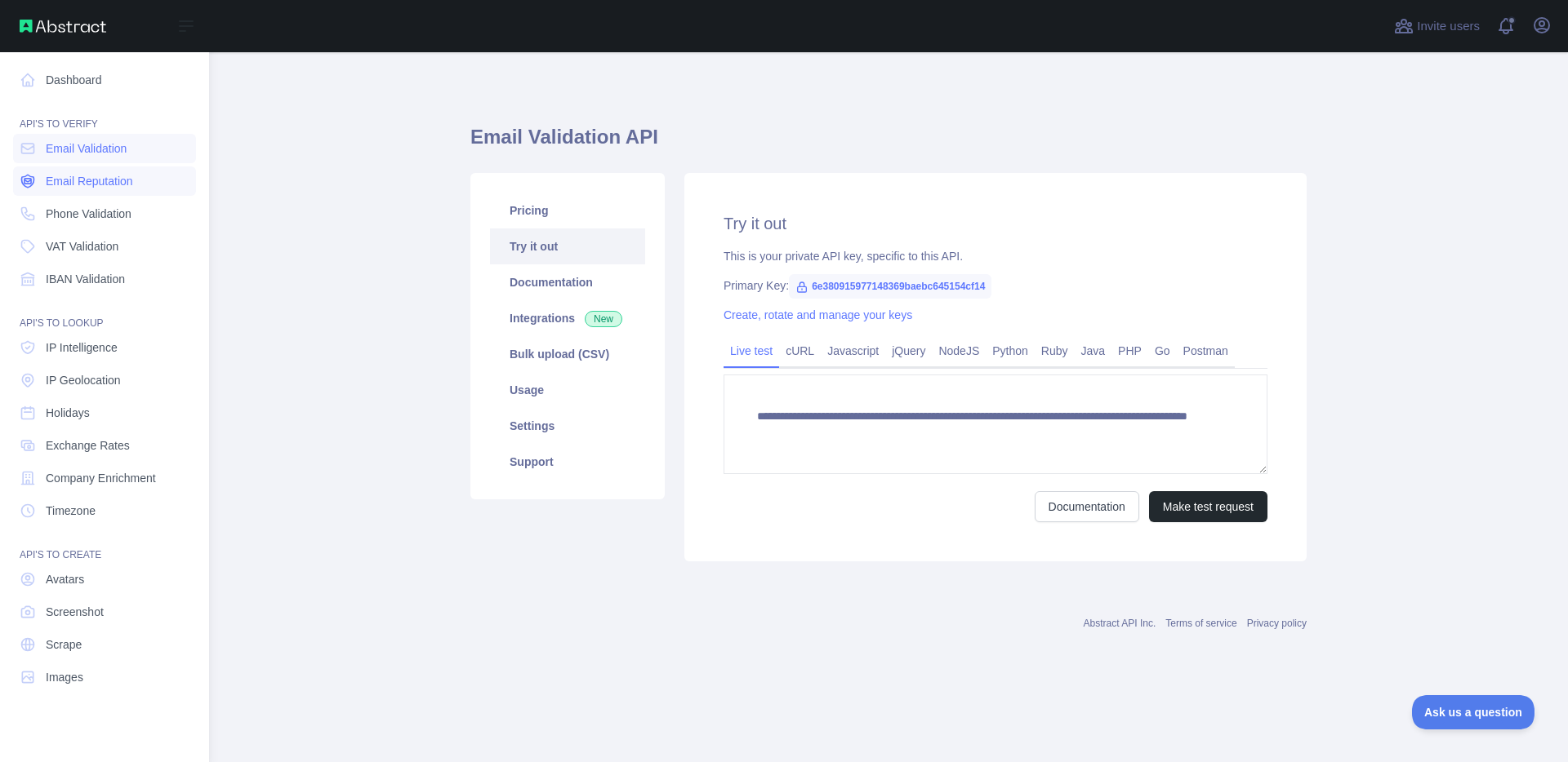
click at [96, 184] on span "Email Reputation" at bounding box center [89, 181] width 87 height 16
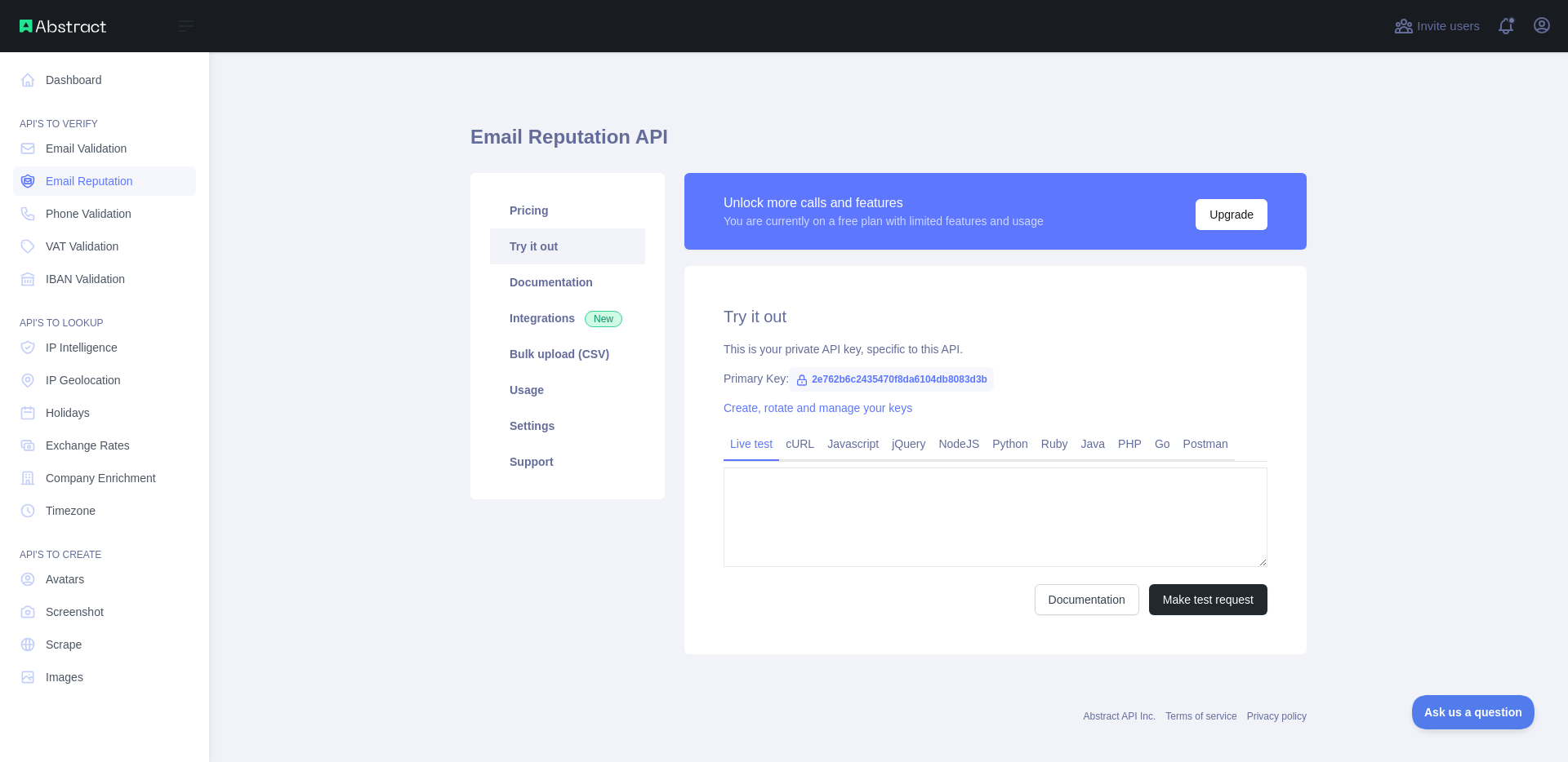
type textarea "**********"
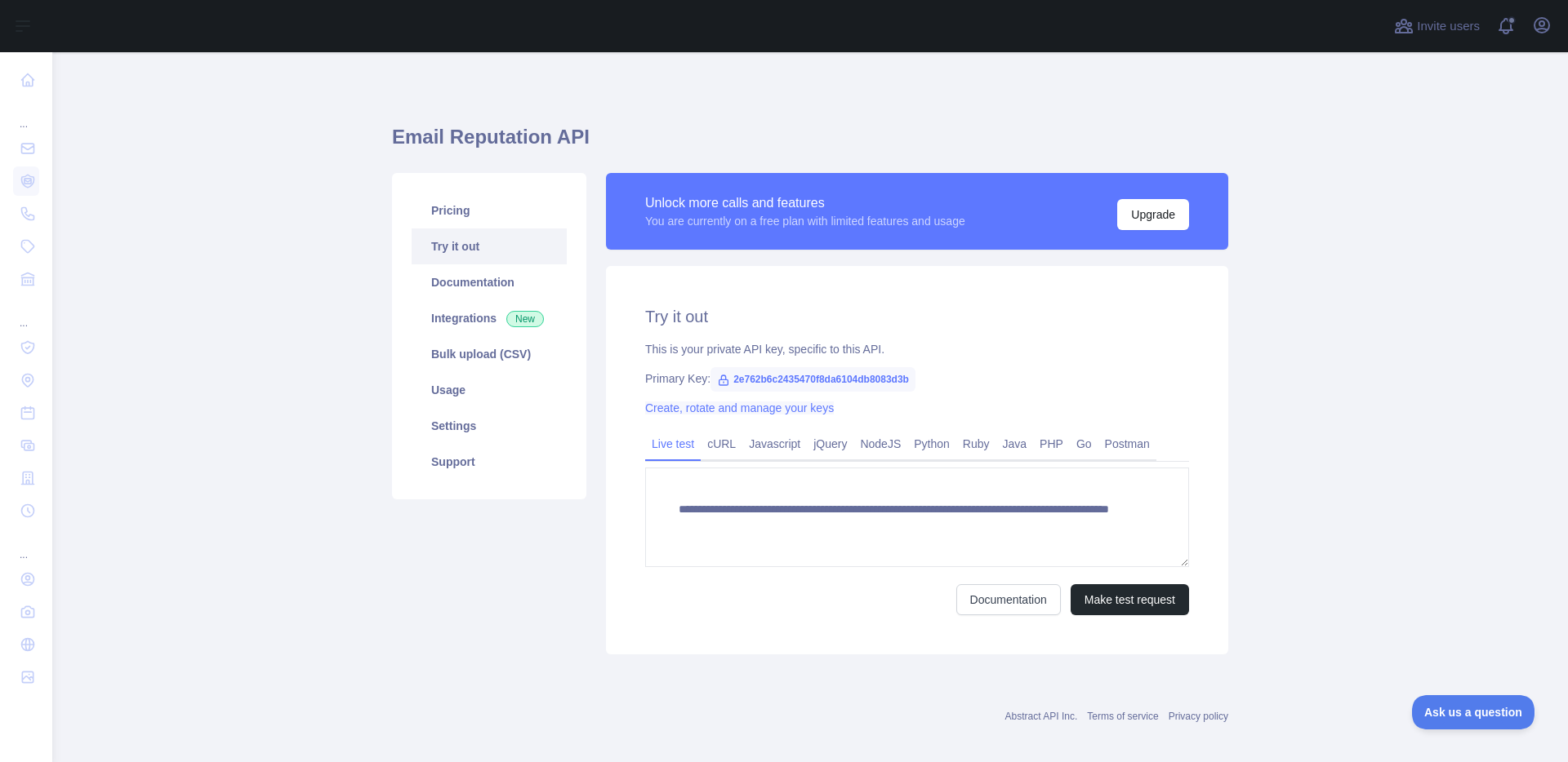
click at [730, 412] on link "Create, rotate and manage your keys" at bounding box center [739, 408] width 189 height 13
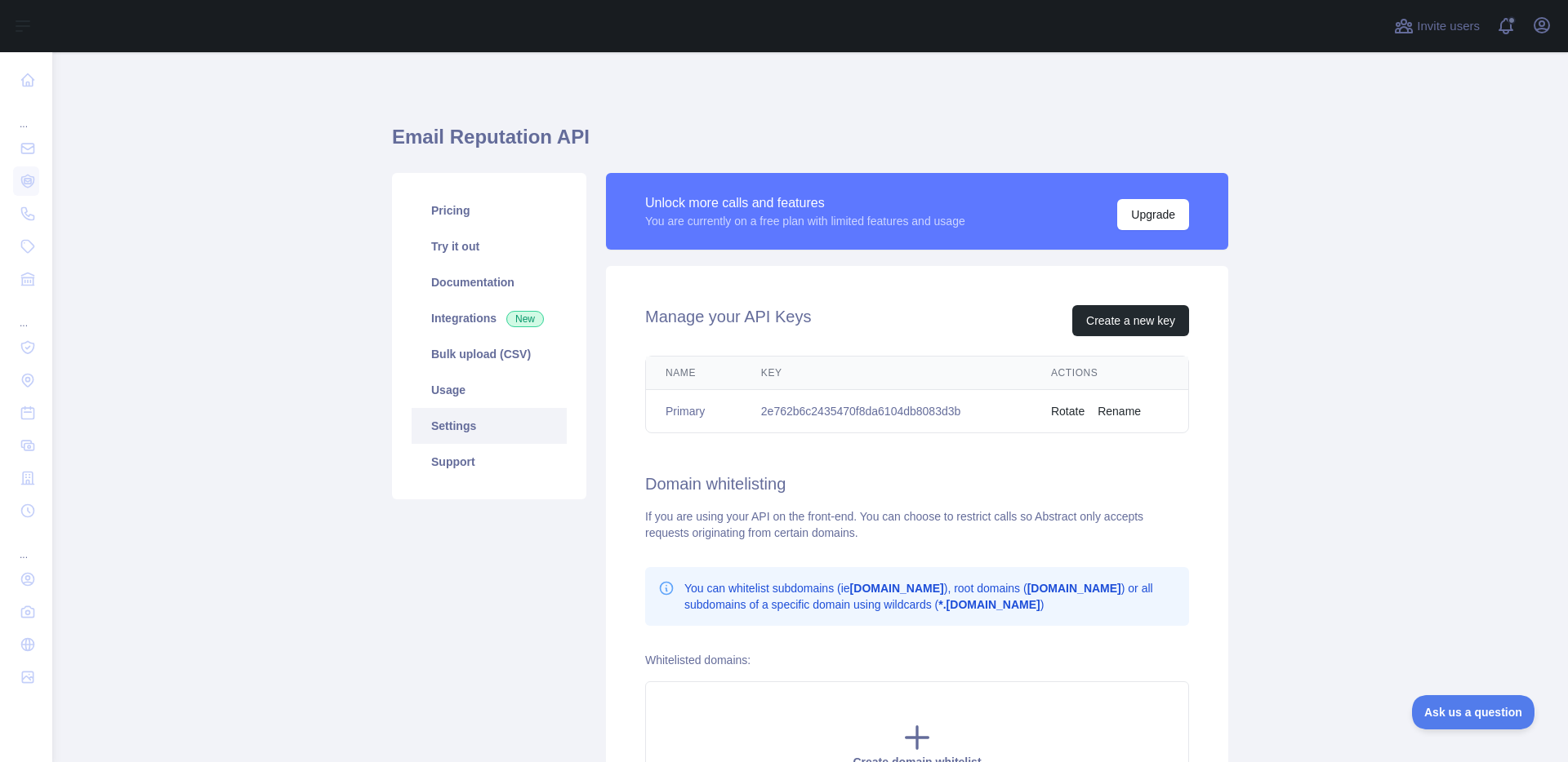
click at [500, 423] on link "Settings" at bounding box center [489, 426] width 155 height 35
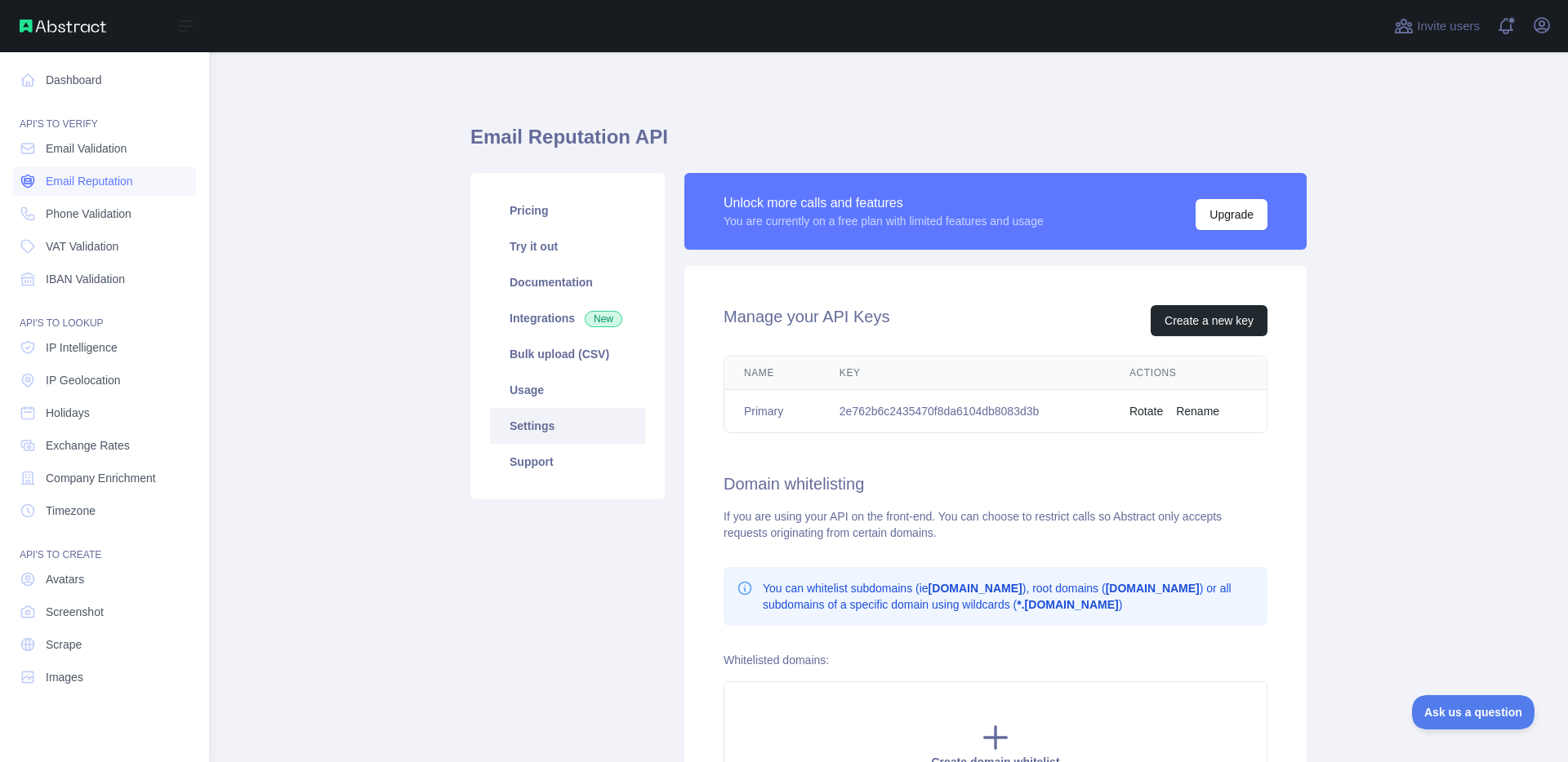
click at [98, 186] on span "Email Reputation" at bounding box center [89, 181] width 87 height 16
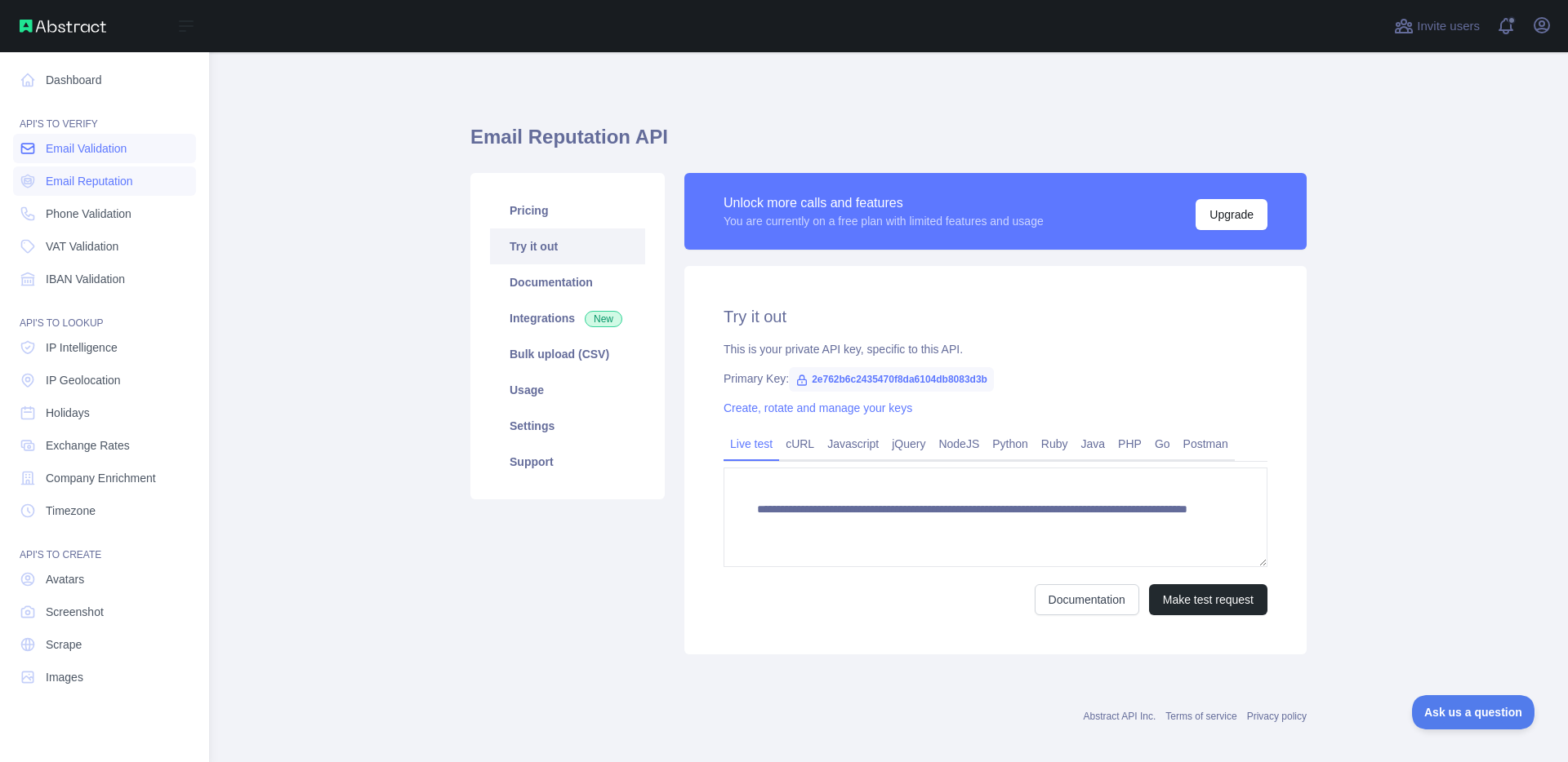
click at [94, 149] on span "Email Validation" at bounding box center [86, 148] width 81 height 16
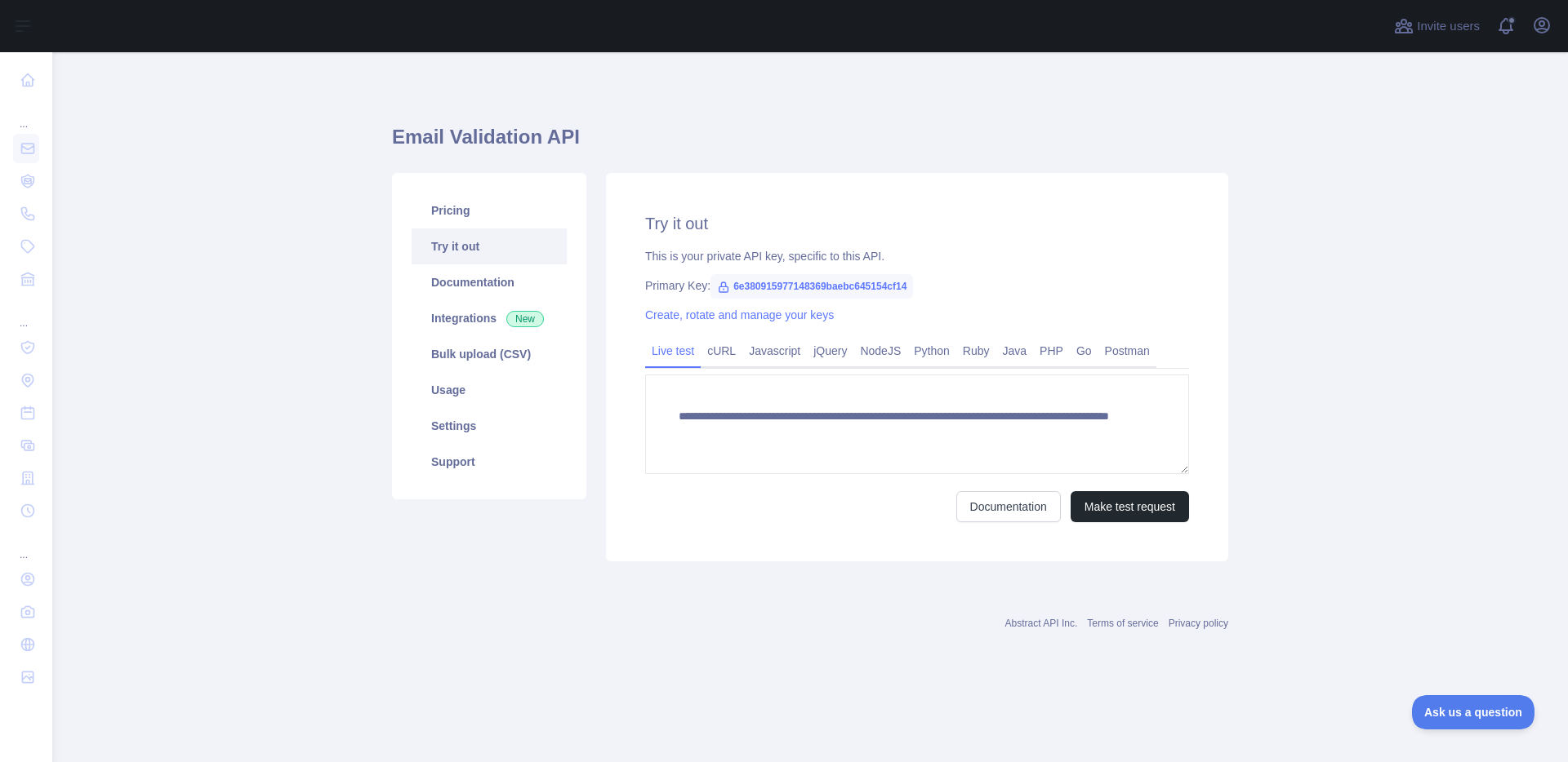
click at [750, 289] on span "6e380915977148369baebc645154cf14" at bounding box center [811, 287] width 202 height 25
copy span "6e380915977148369baebc645154cf14"
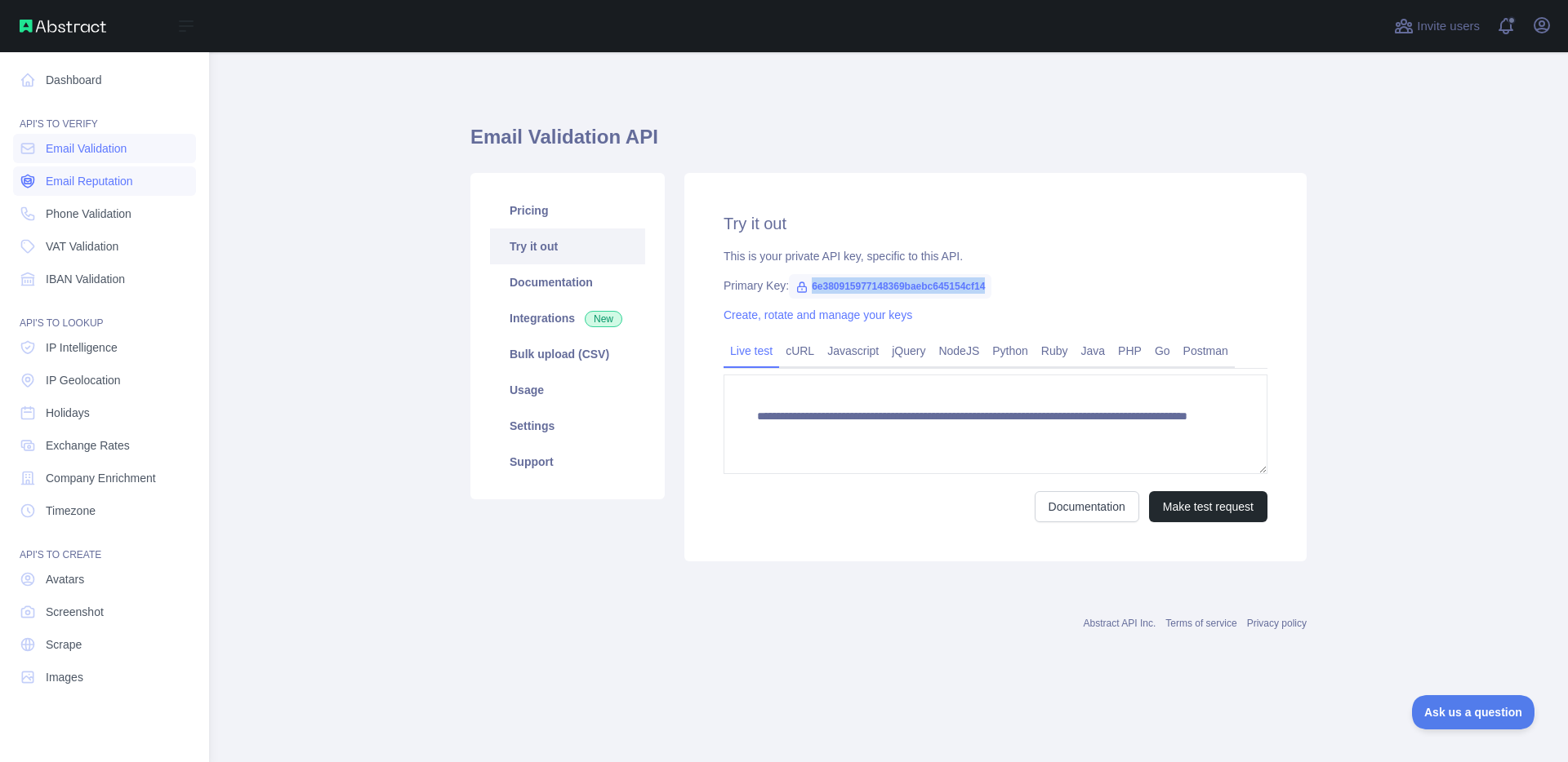
click at [91, 181] on span "Email Reputation" at bounding box center [89, 181] width 87 height 16
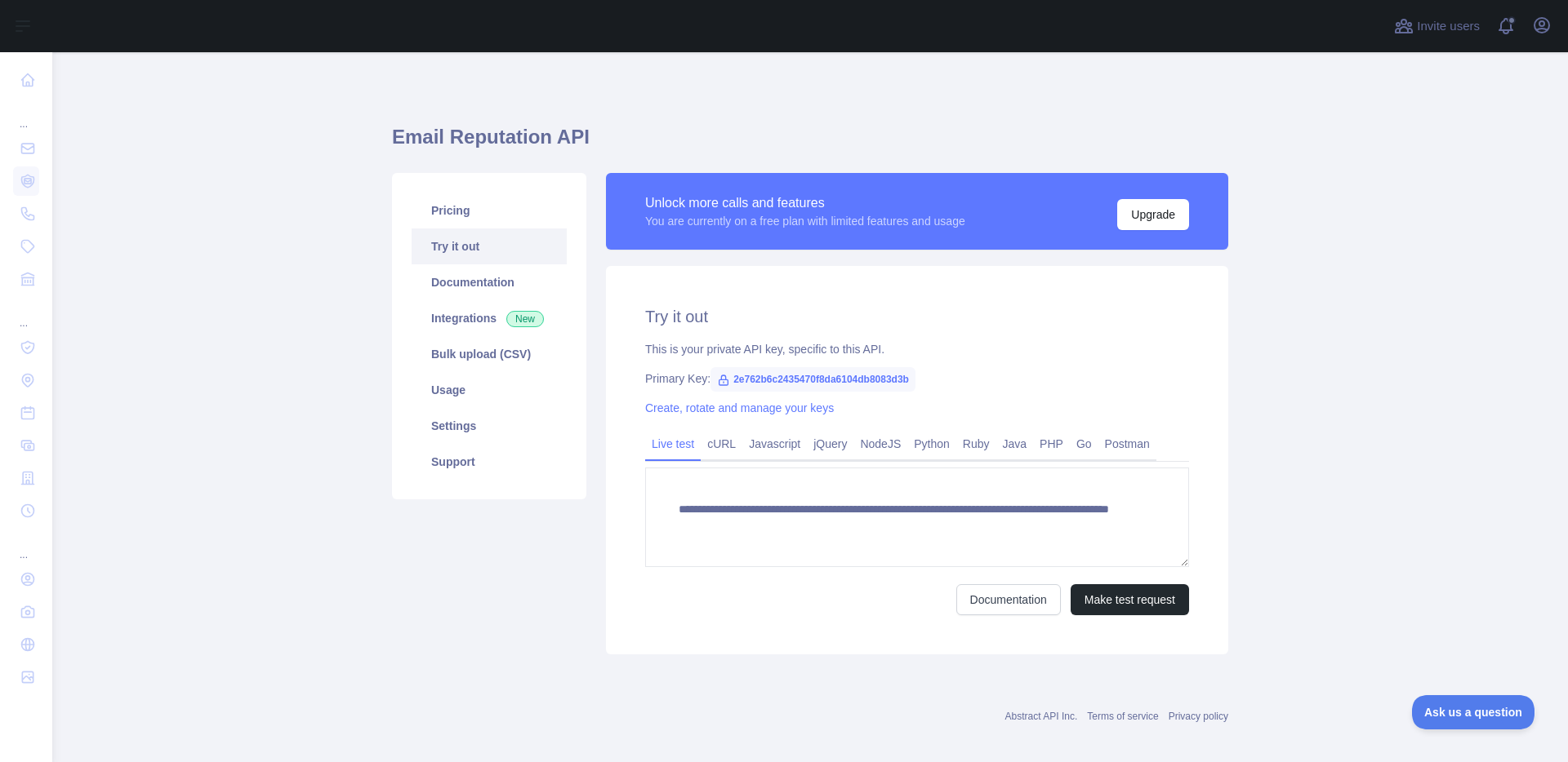
click at [1145, 382] on div "Primary Key: 2e762b6c2435470f8da6104db8083d3b" at bounding box center [917, 379] width 544 height 16
click at [234, 171] on main "**********" at bounding box center [810, 407] width 1516 height 710
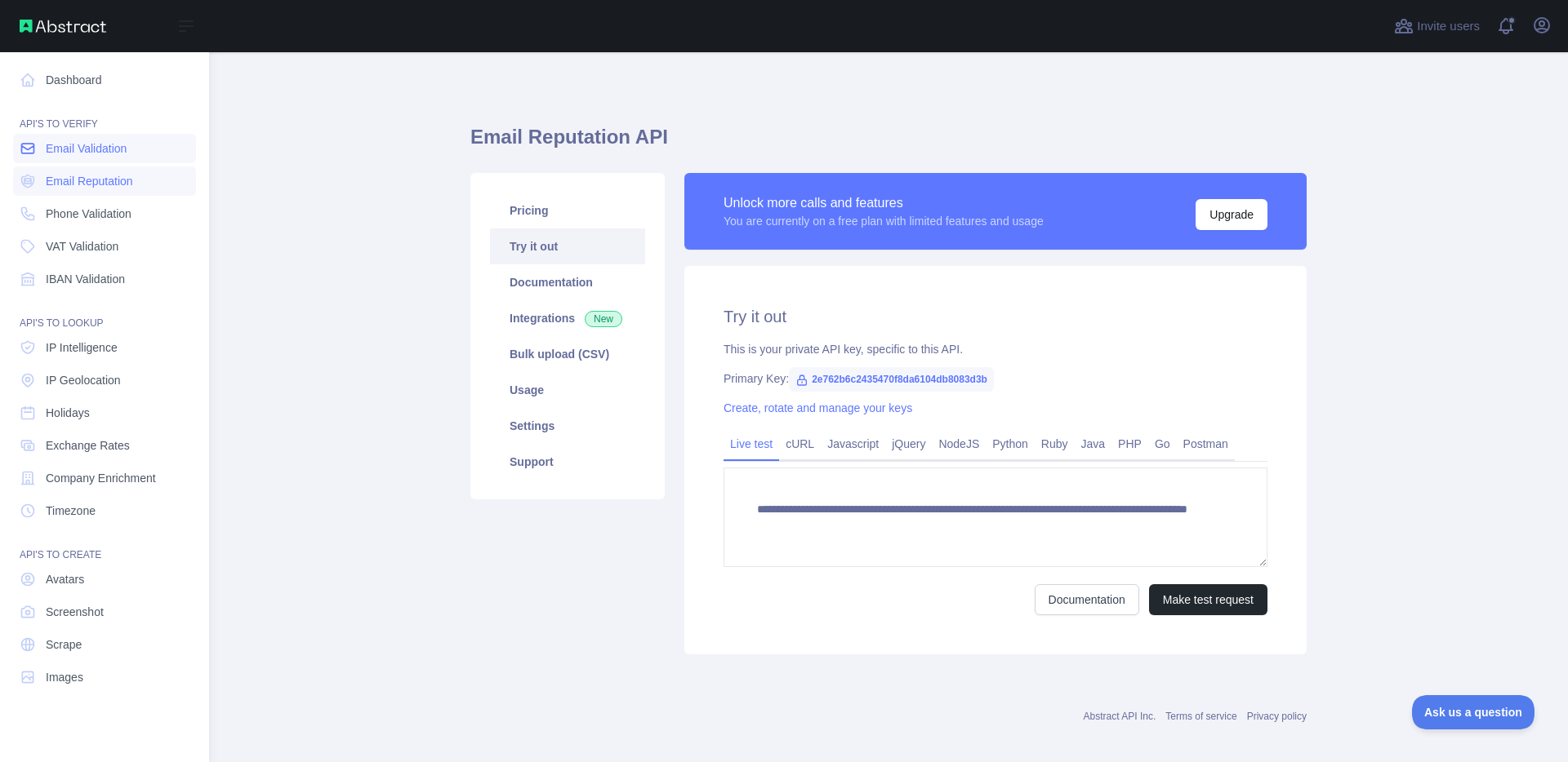
click at [66, 150] on span "Email Validation" at bounding box center [86, 148] width 81 height 16
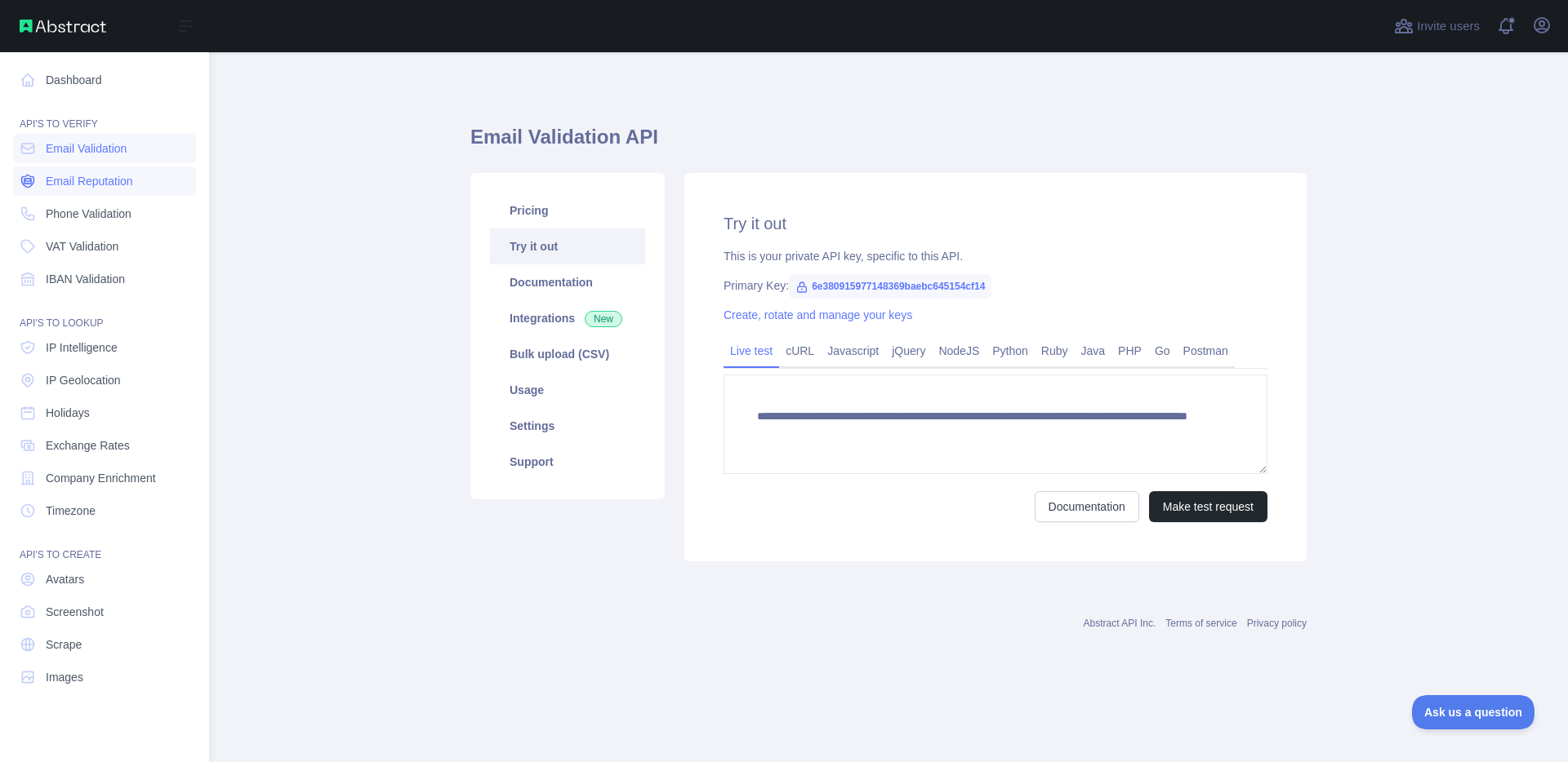
click at [59, 178] on span "Email Reputation" at bounding box center [89, 181] width 87 height 16
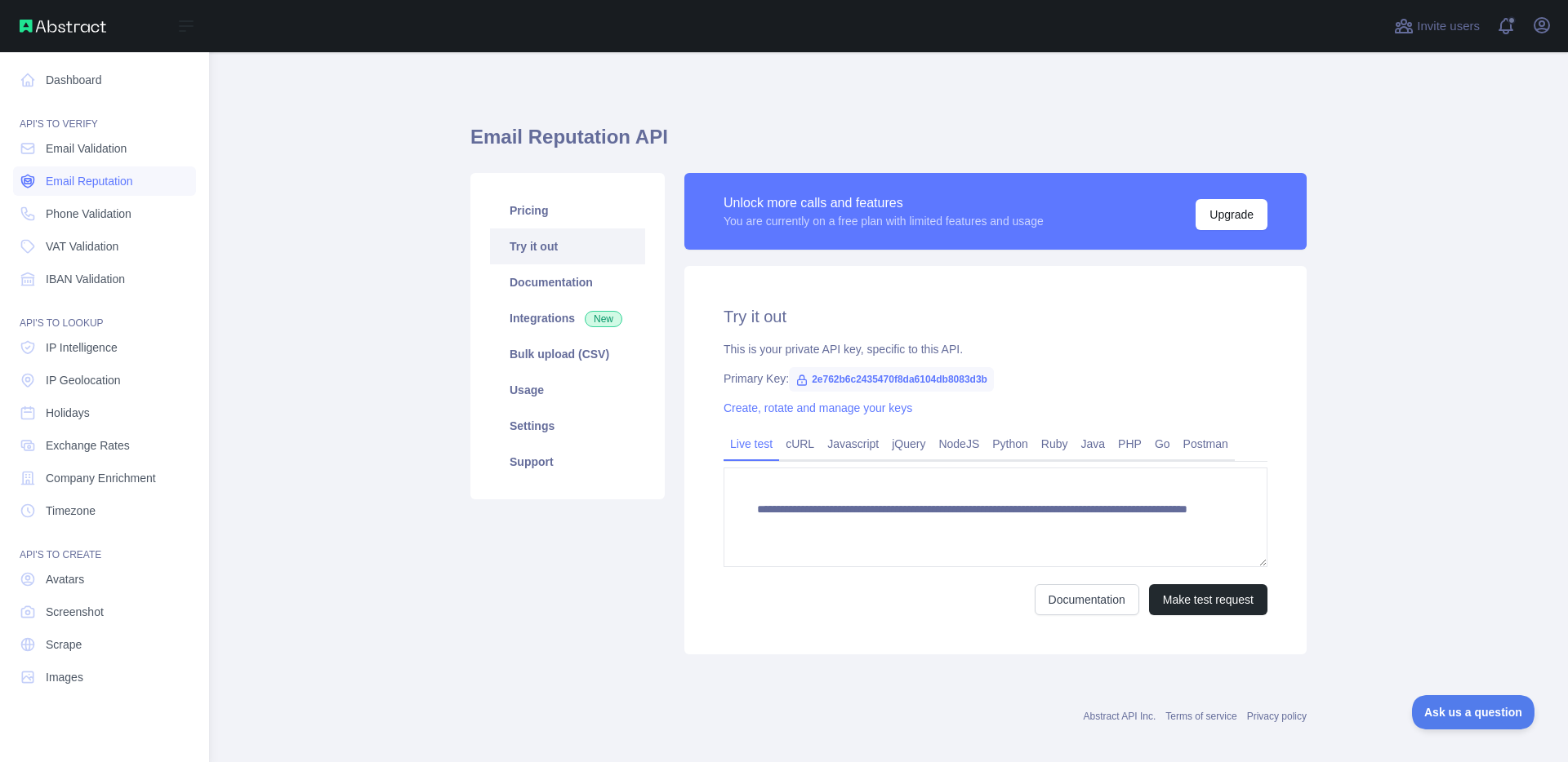
click at [109, 177] on span "Email Reputation" at bounding box center [89, 181] width 87 height 16
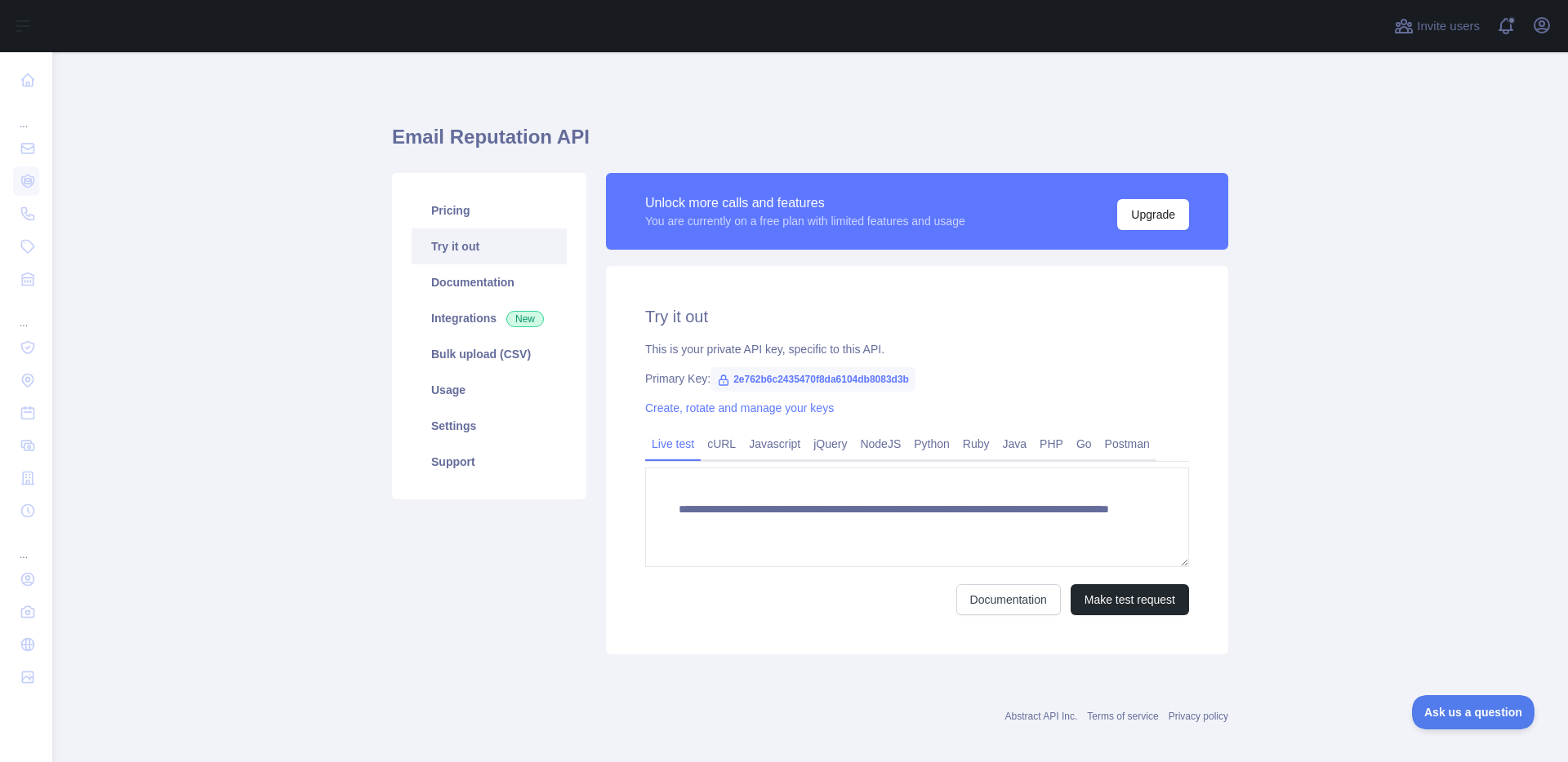
click at [849, 376] on span "2e762b6c2435470f8da6104db8083d3b" at bounding box center [813, 380] width 205 height 25
copy span "2e762b6c2435470f8da6104db8083d3b"
click at [1344, 117] on main "**********" at bounding box center [810, 407] width 1516 height 710
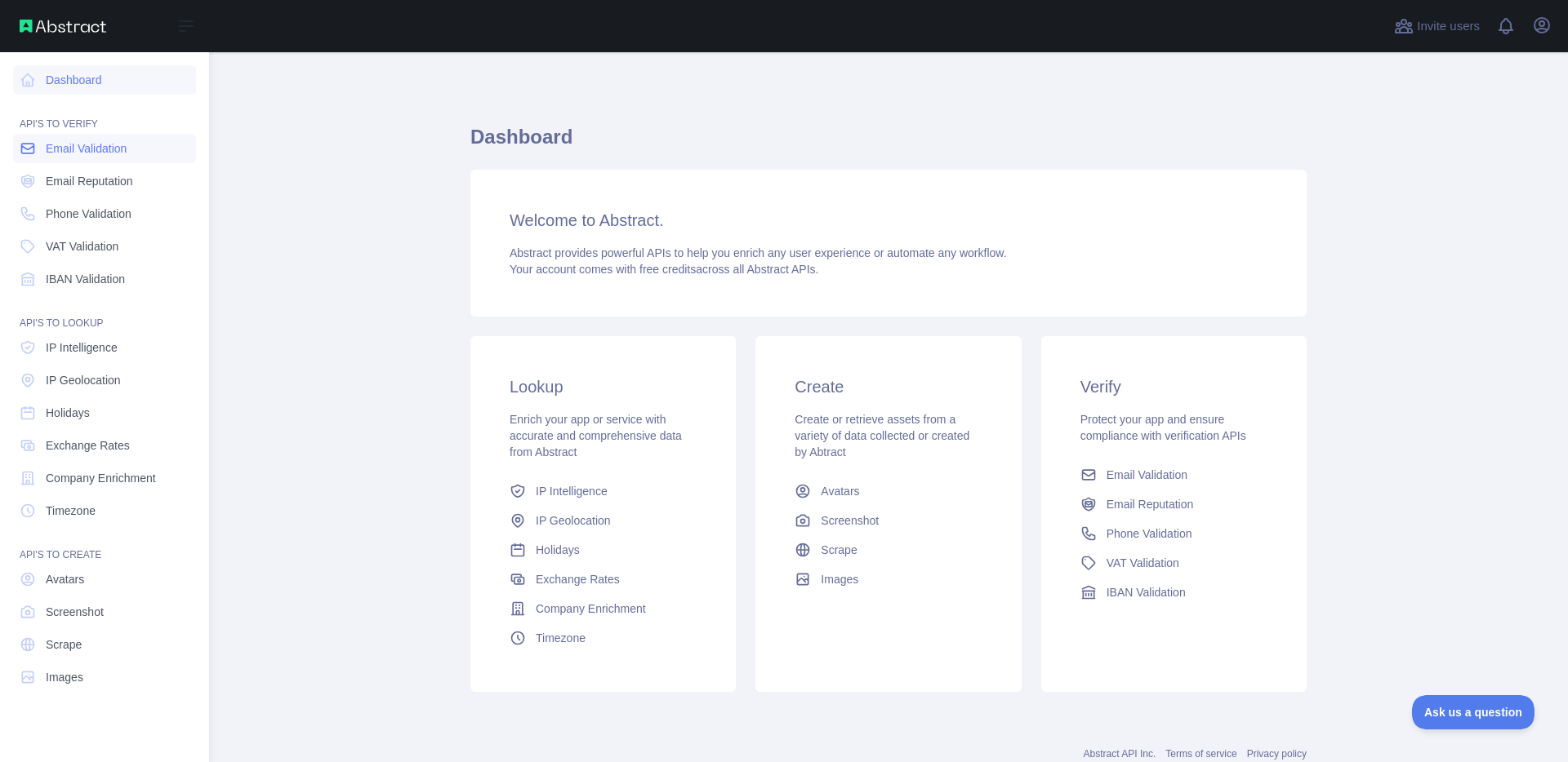
click at [99, 154] on span "Email Validation" at bounding box center [86, 148] width 81 height 16
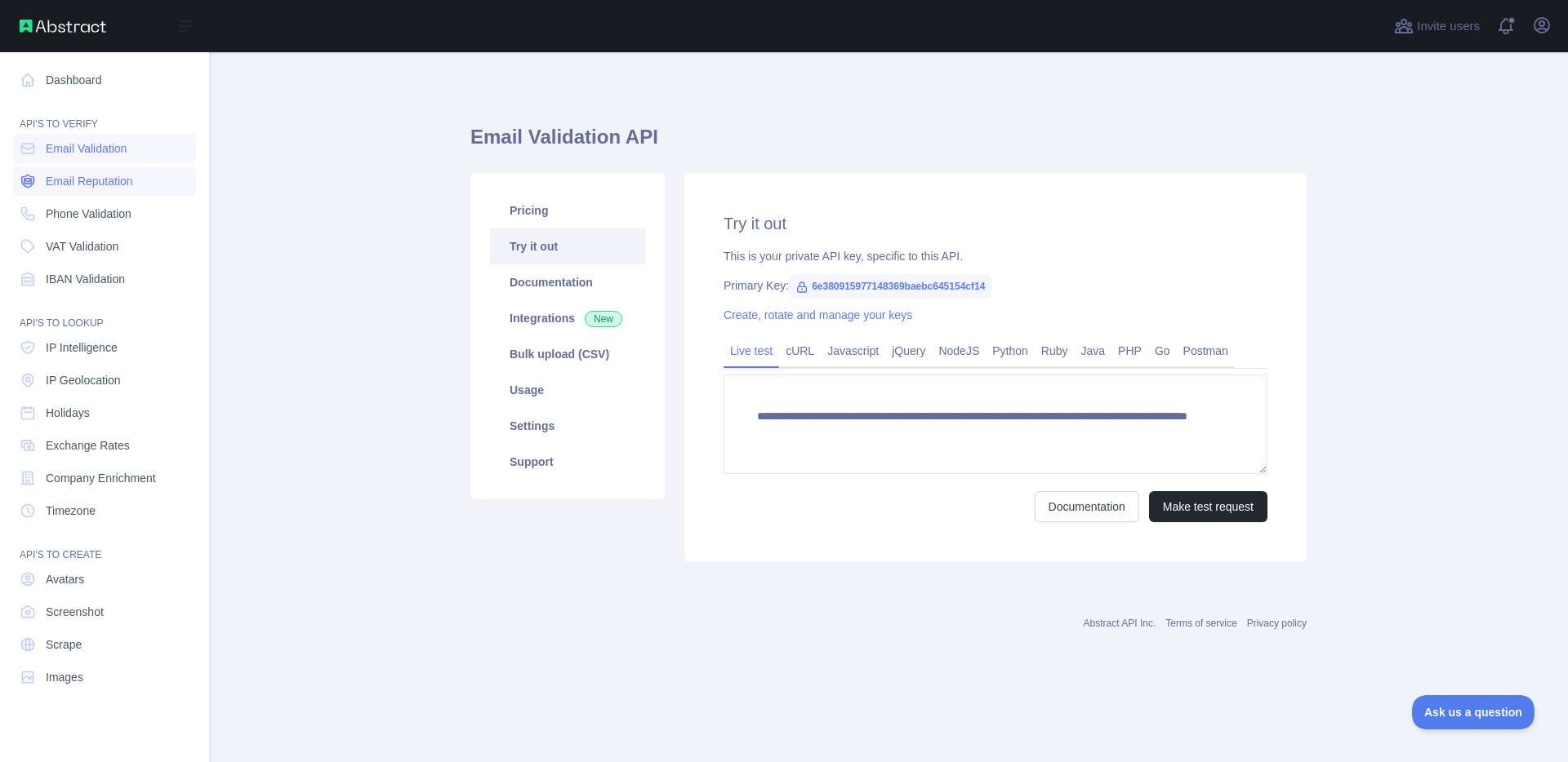
click at [59, 177] on span "Email Reputation" at bounding box center [89, 181] width 87 height 16
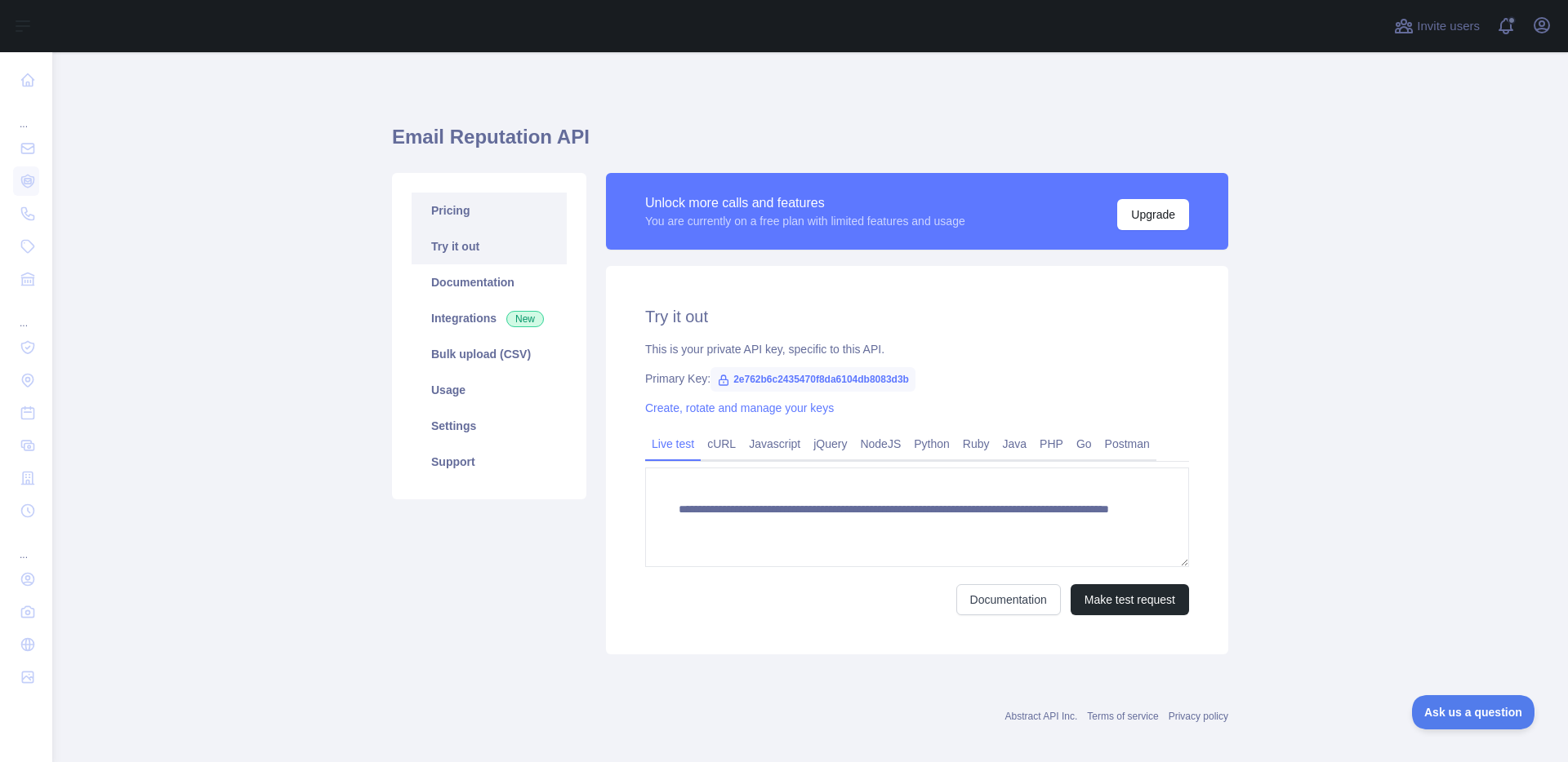
click at [443, 202] on link "Pricing" at bounding box center [489, 210] width 155 height 35
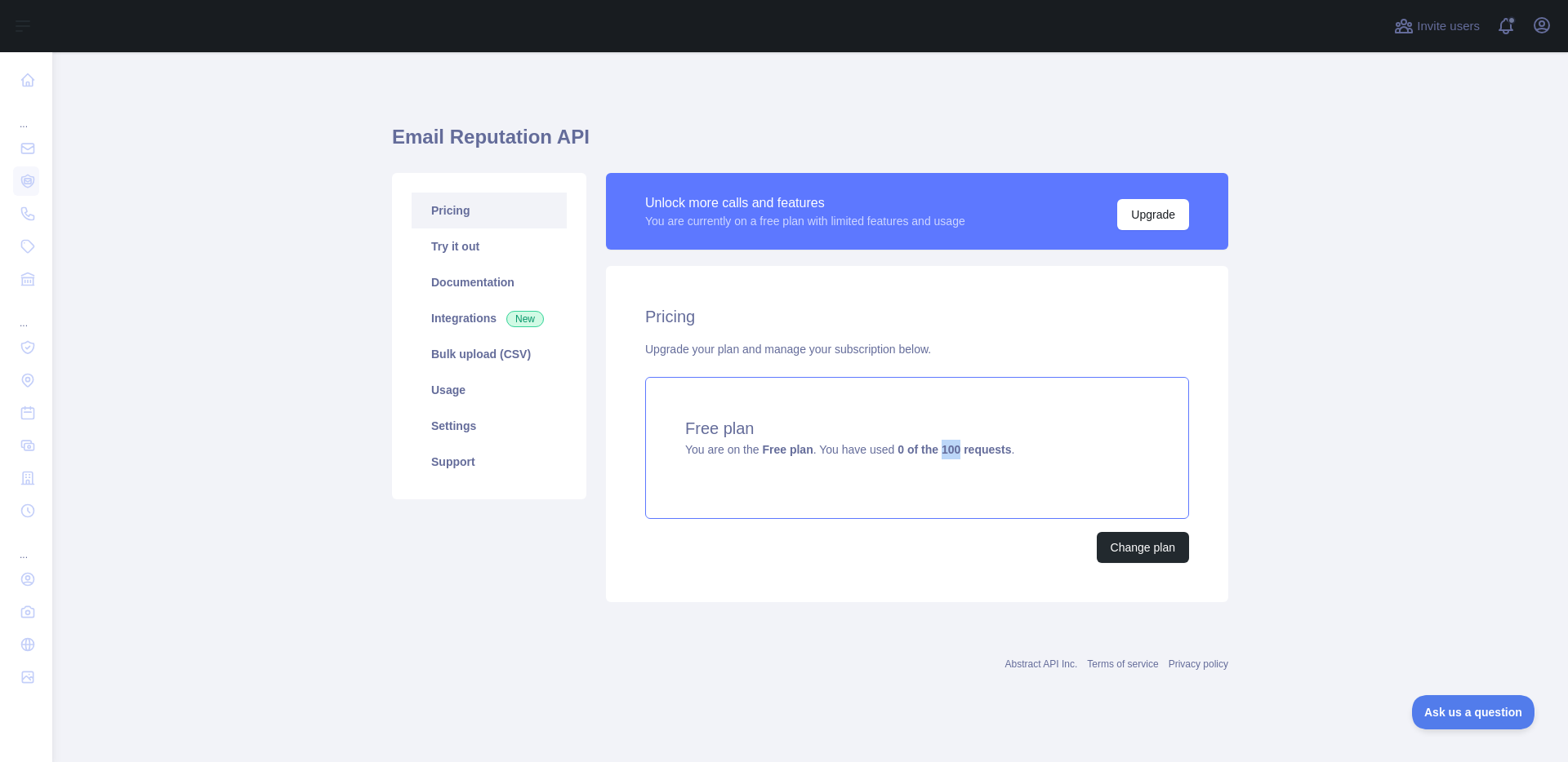
drag, startPoint x: 949, startPoint y: 450, endPoint x: 970, endPoint y: 450, distance: 21.0
click at [970, 450] on strong "0 of the 100 requests" at bounding box center [954, 450] width 113 height 13
